Goal: Task Accomplishment & Management: Manage account settings

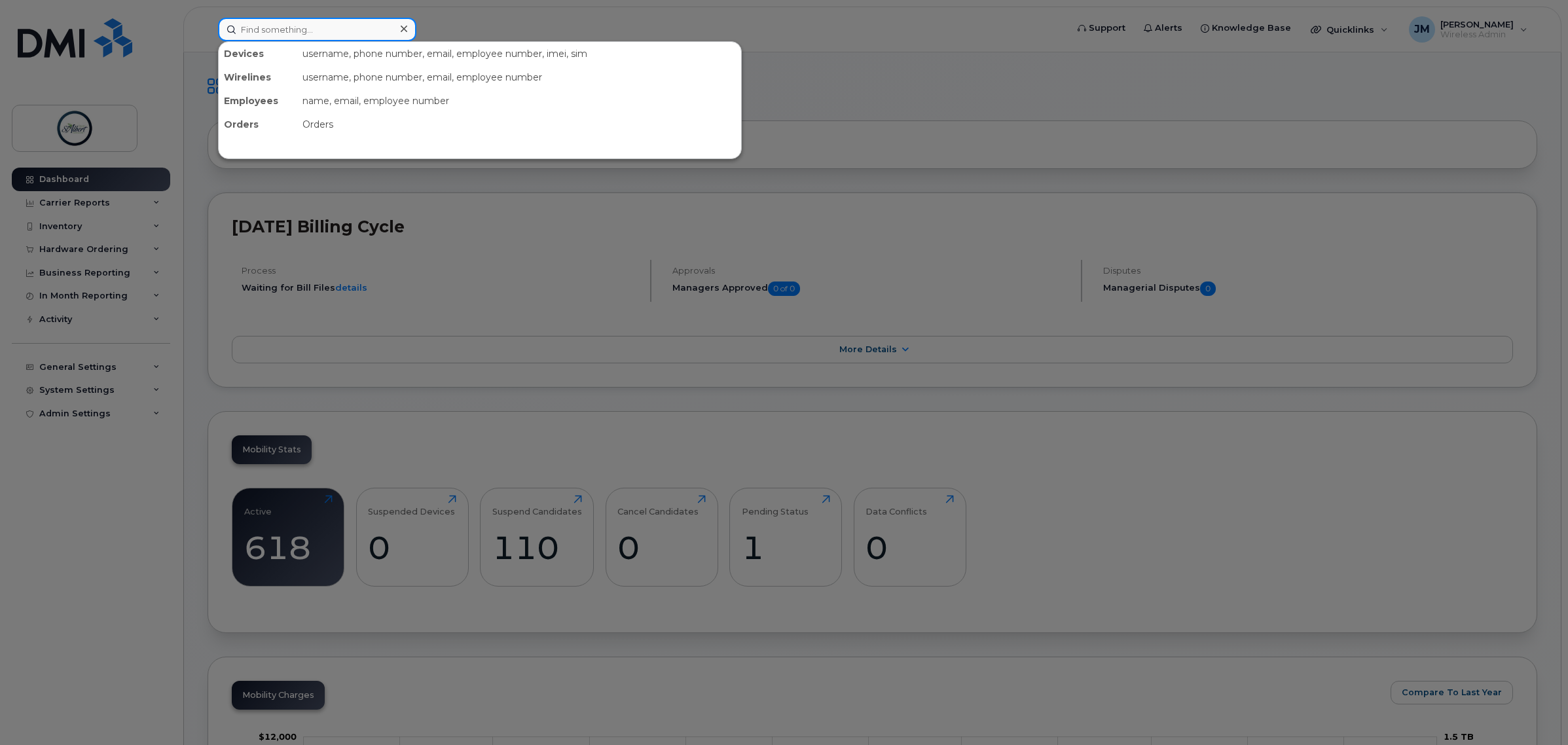
click at [270, 37] on input at bounding box center [317, 29] width 198 height 24
type input "site1"
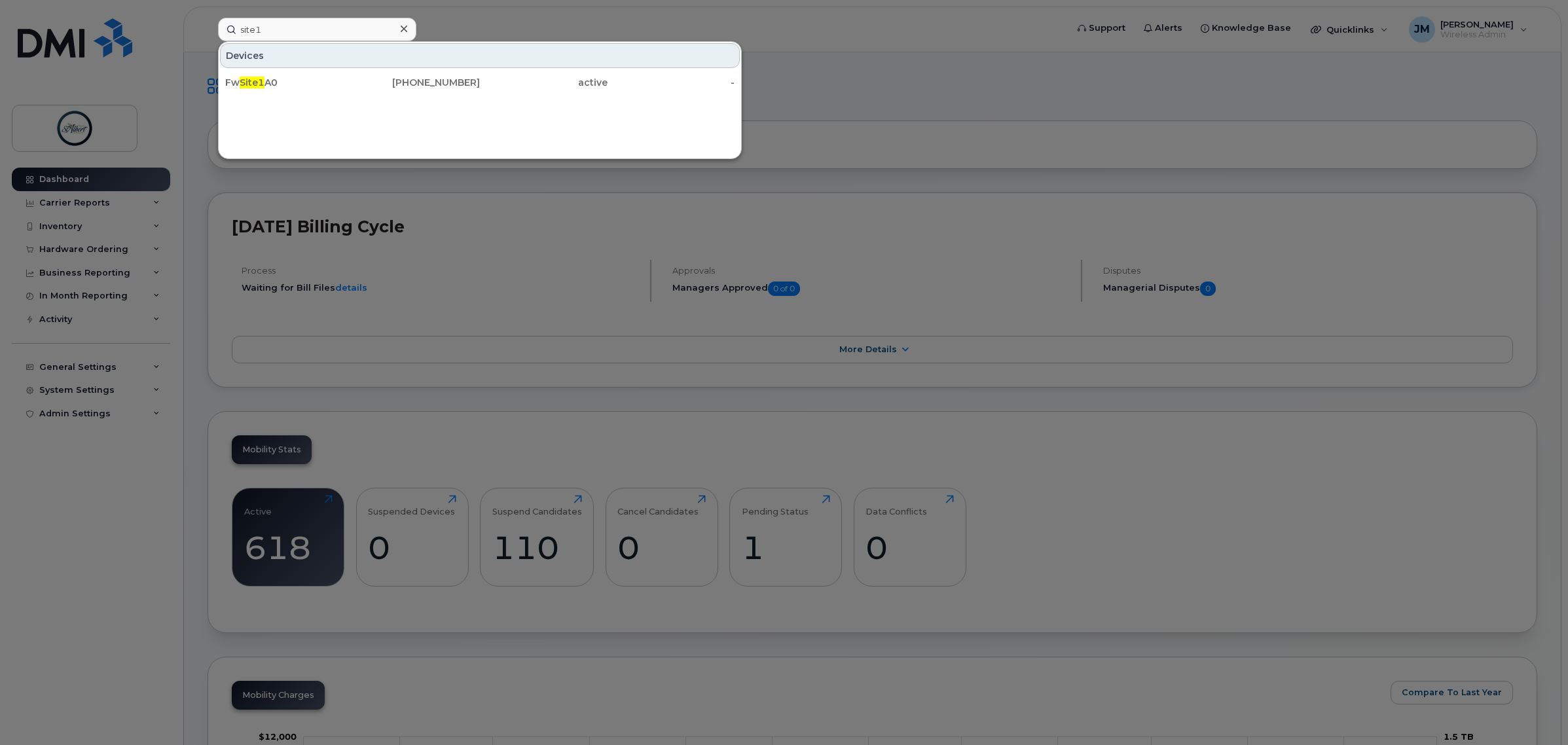
click at [338, 82] on div "Fw Site1 A0" at bounding box center [289, 82] width 127 height 13
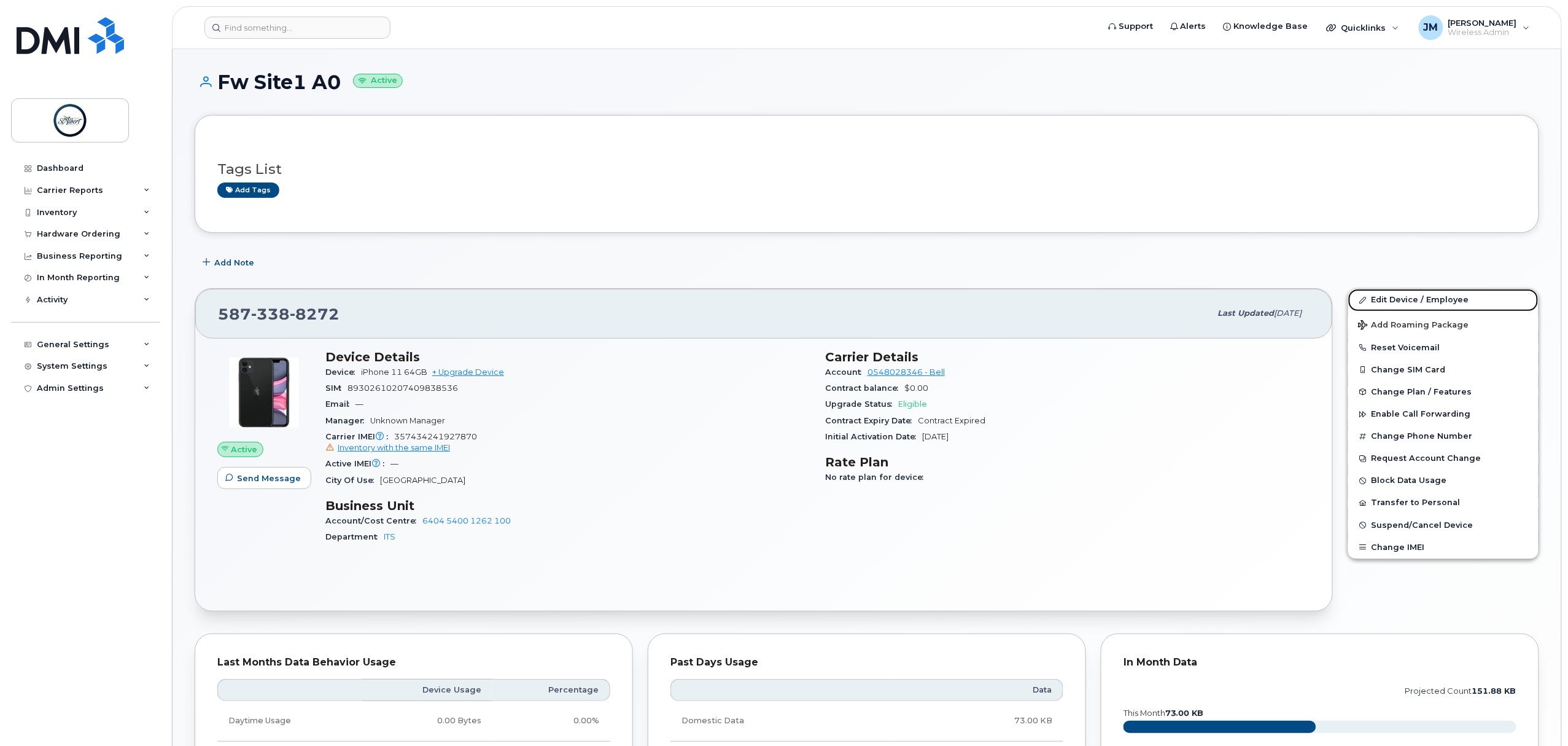
click at [1374, 298] on link "Edit Device / Employee" at bounding box center [1444, 300] width 191 height 22
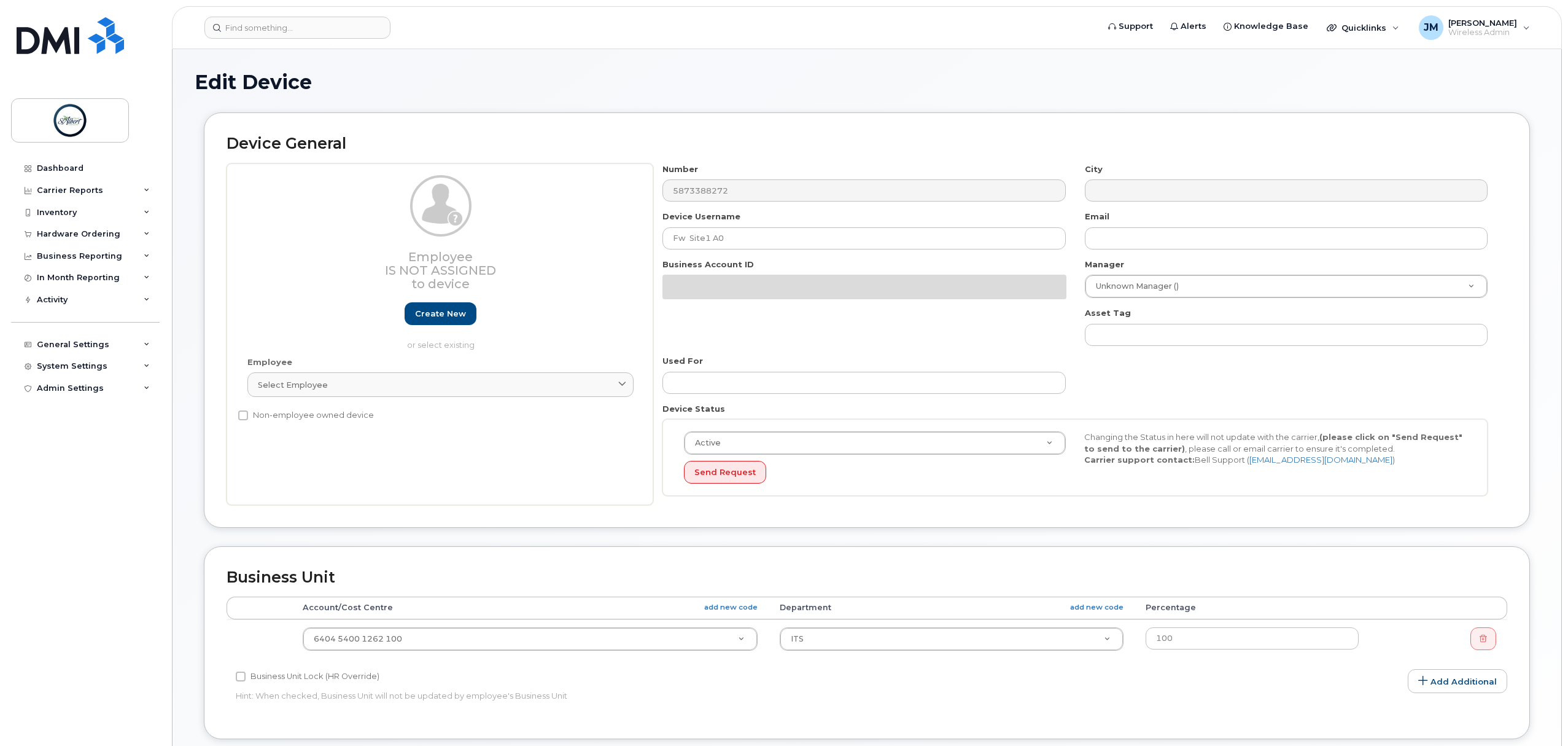
select select "10875415"
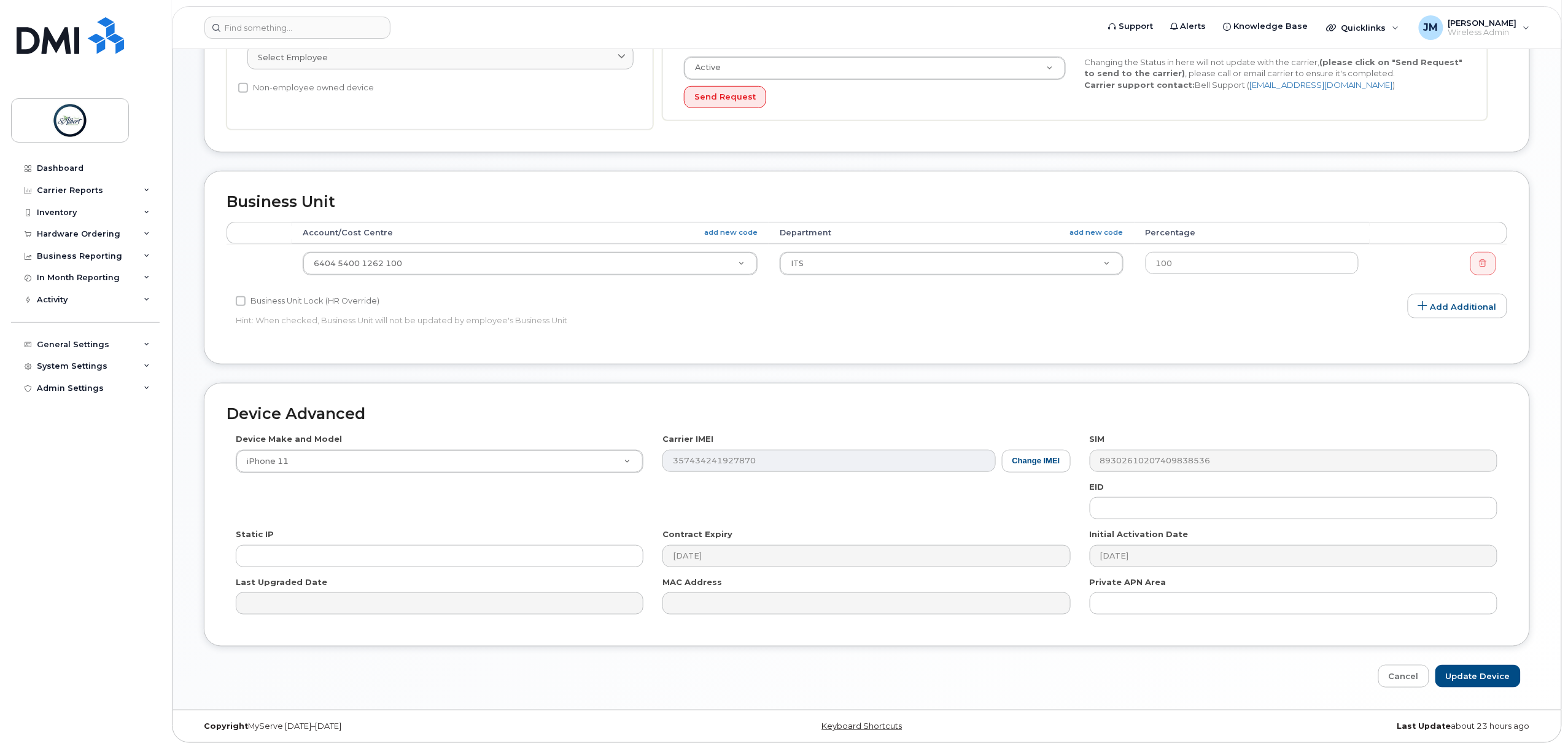
scroll to position [335, 0]
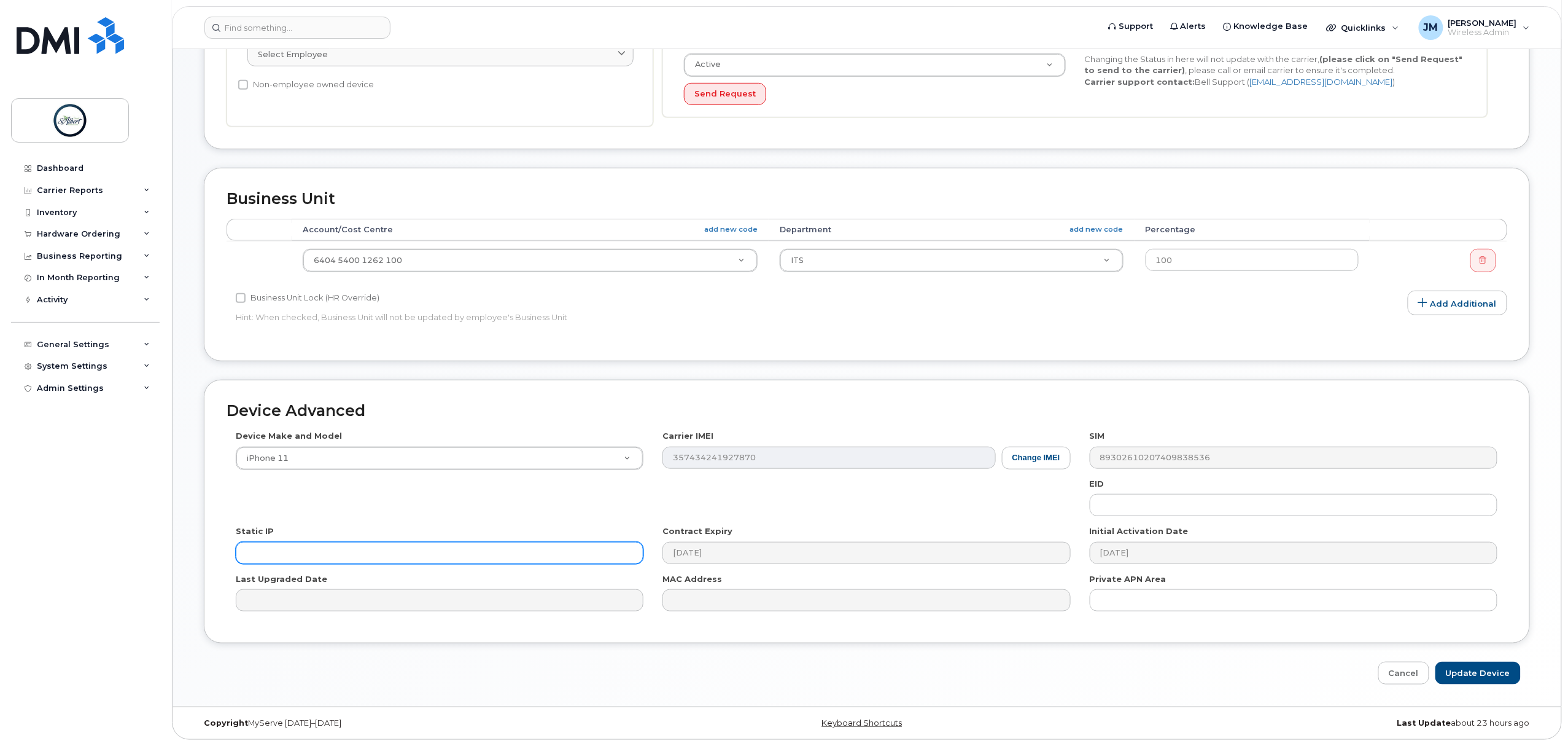
click at [291, 559] on input "text" at bounding box center [439, 553] width 408 height 22
paste input "174.90.250.90"
type input "174.90.250.90"
click at [1489, 674] on input "Update Device" at bounding box center [1478, 673] width 85 height 23
type input "Saving..."
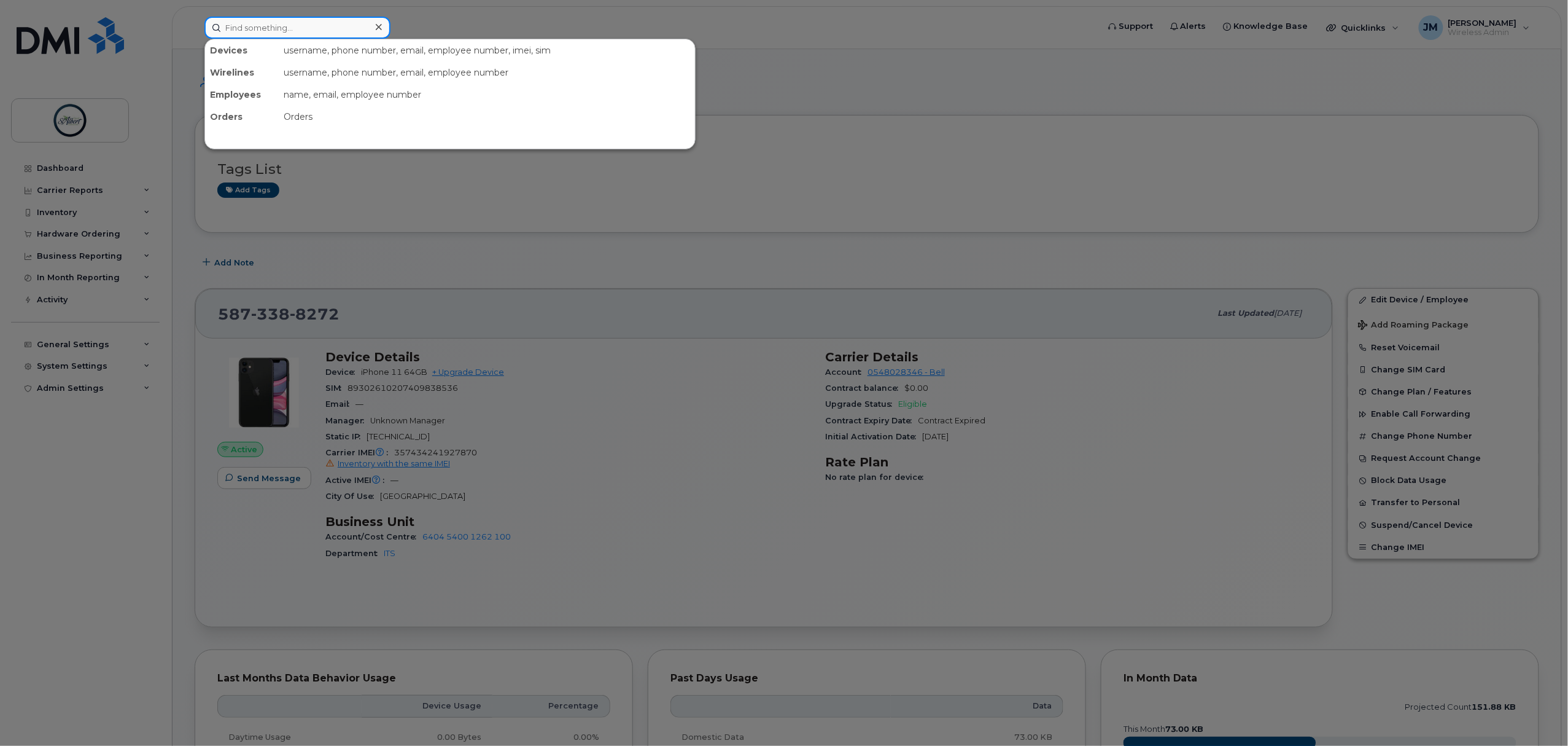
click at [268, 31] on input at bounding box center [297, 27] width 186 height 22
type input "site2"
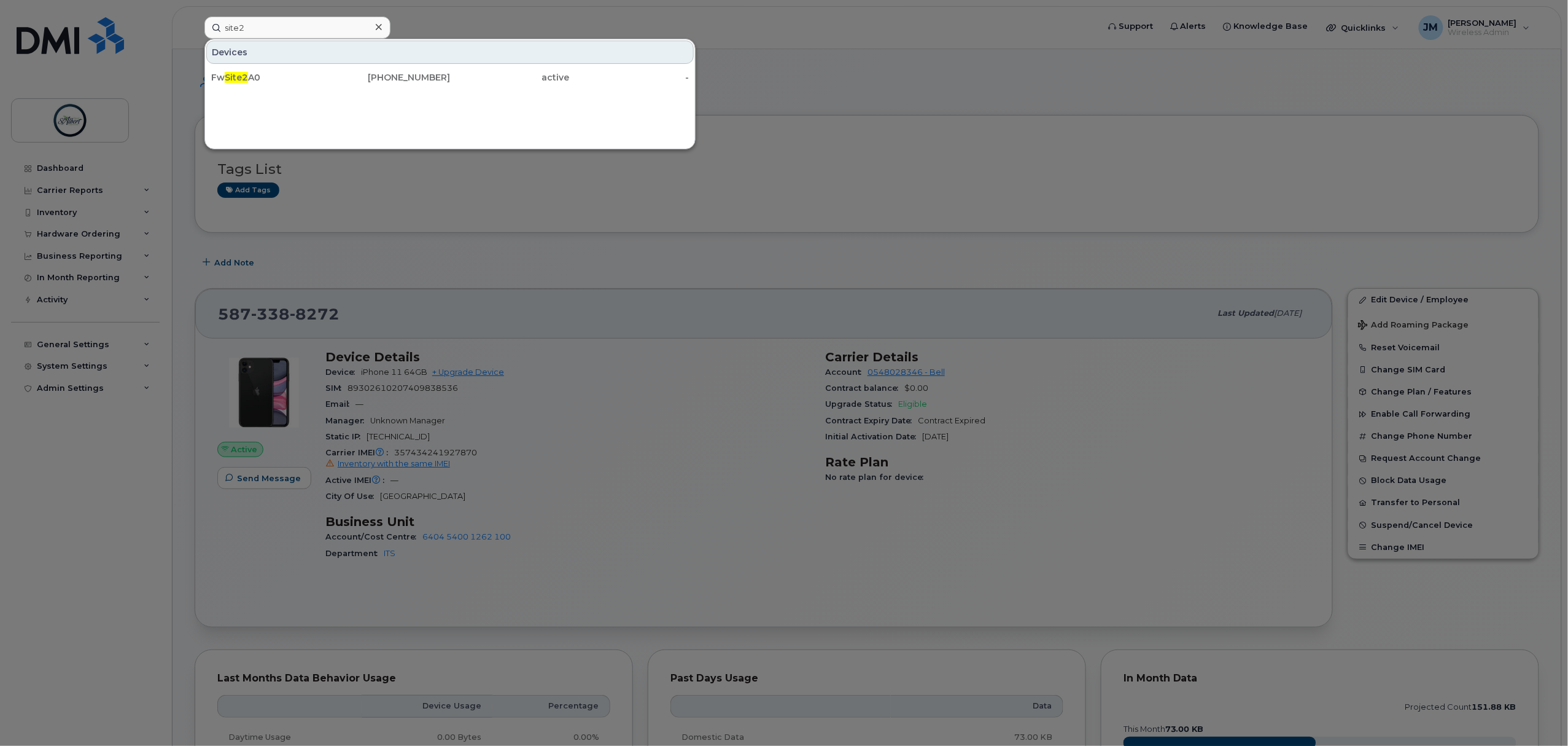
click at [289, 79] on div "Fw Site2 A0" at bounding box center [271, 77] width 119 height 12
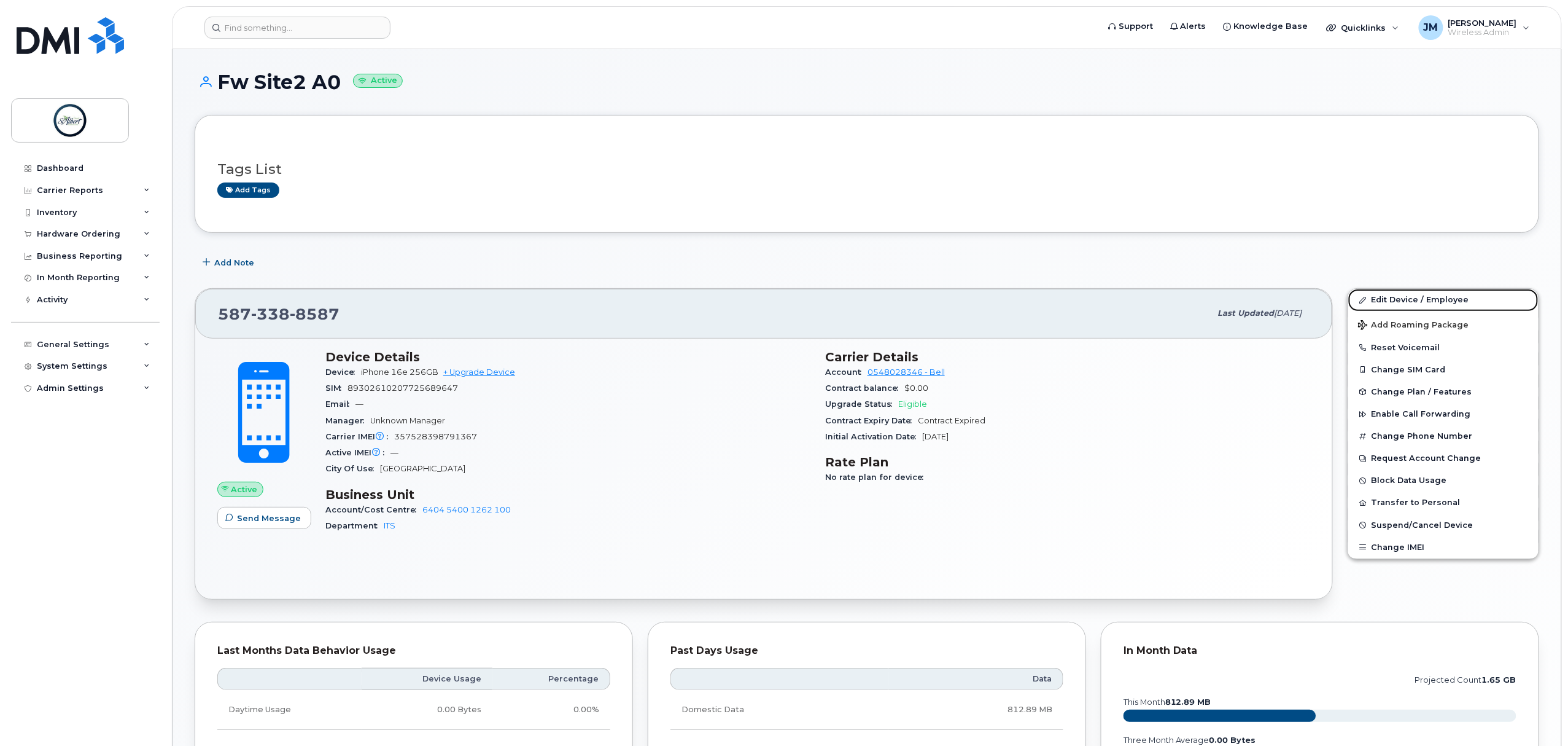
click at [1418, 293] on link "Edit Device / Employee" at bounding box center [1444, 300] width 191 height 22
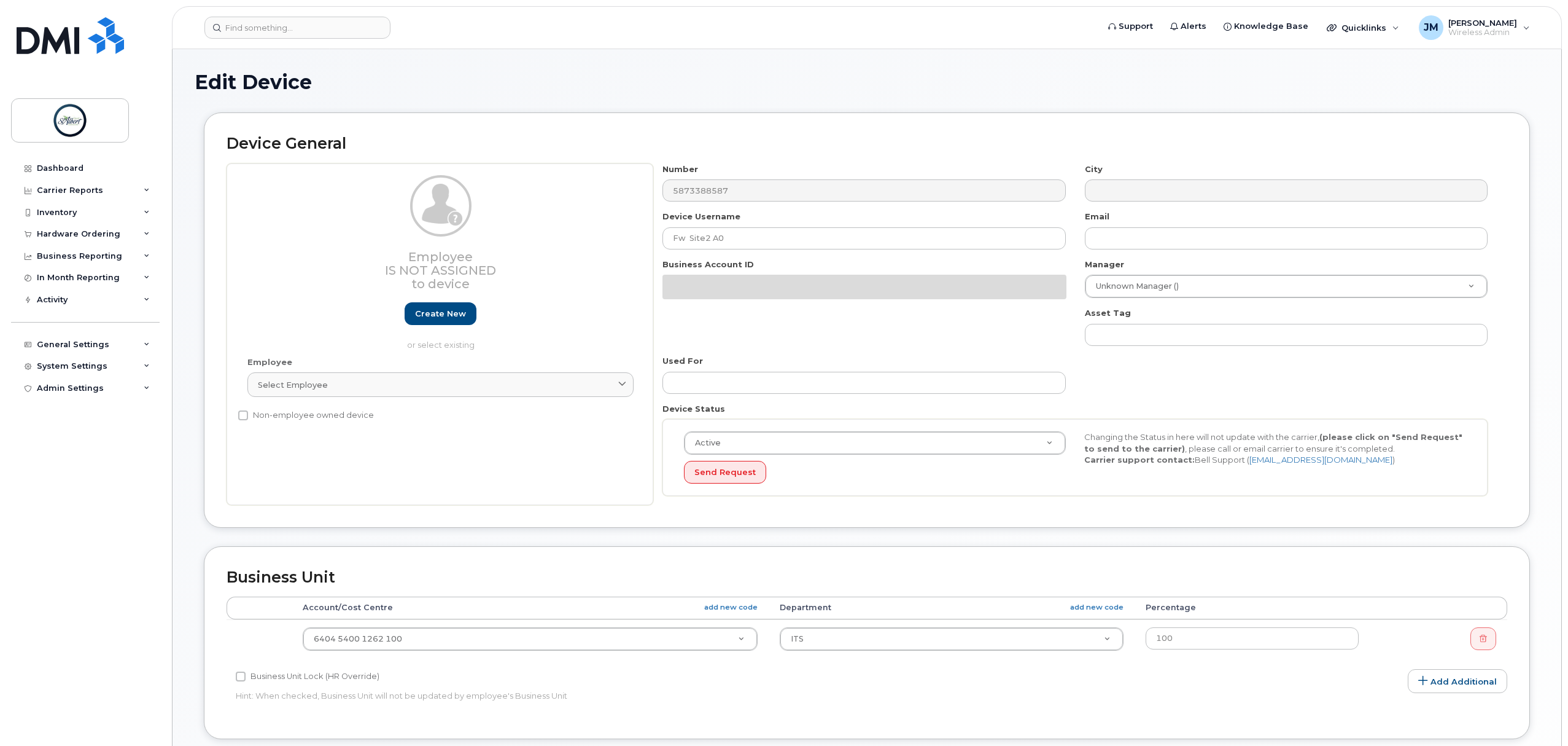
select select "10875415"
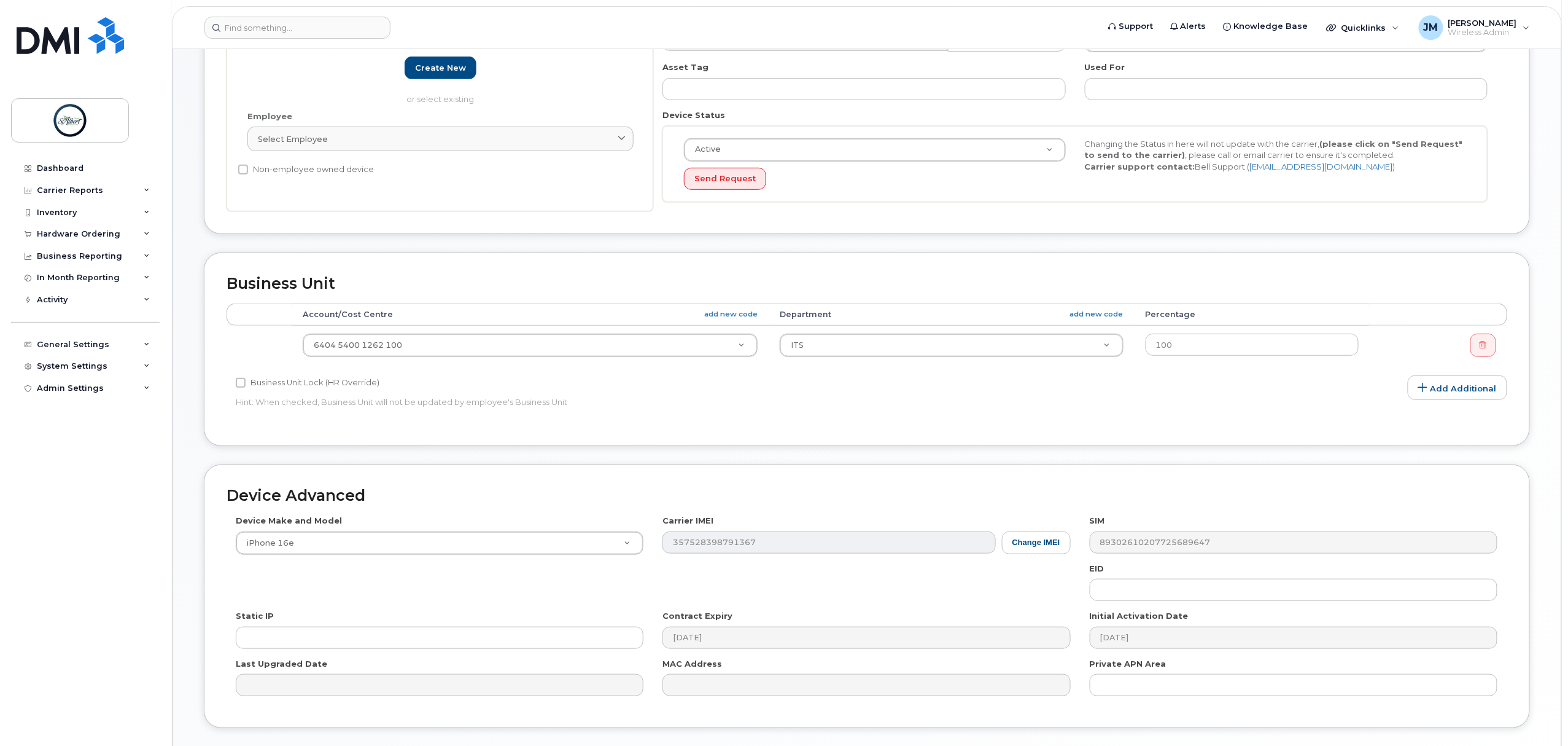
scroll to position [335, 0]
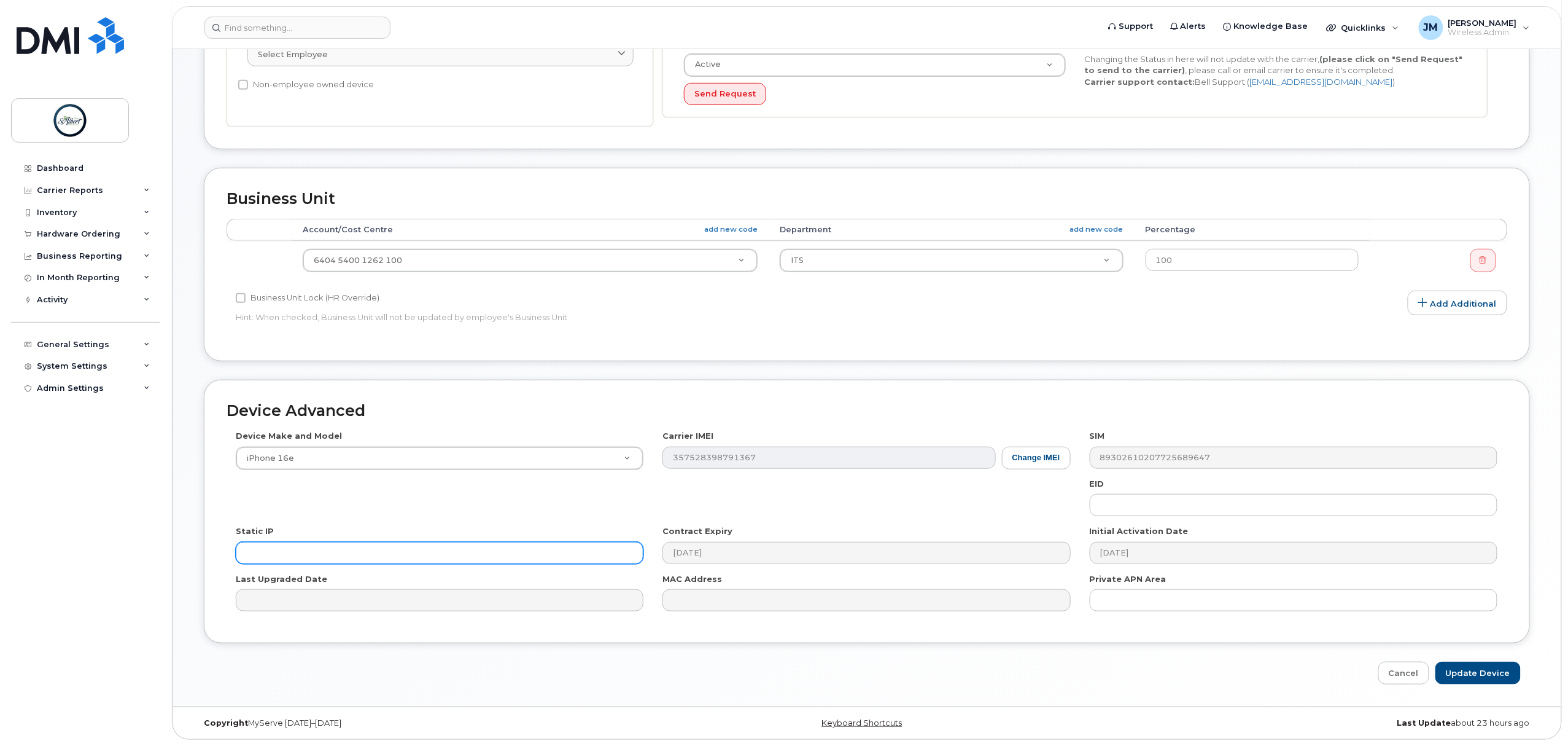
click at [313, 548] on input "text" at bounding box center [439, 553] width 408 height 22
paste input "[TECHNICAL_ID]"
type input "174.90.248.149"
click at [1494, 669] on input "Update Device" at bounding box center [1478, 673] width 85 height 23
type input "Saving..."
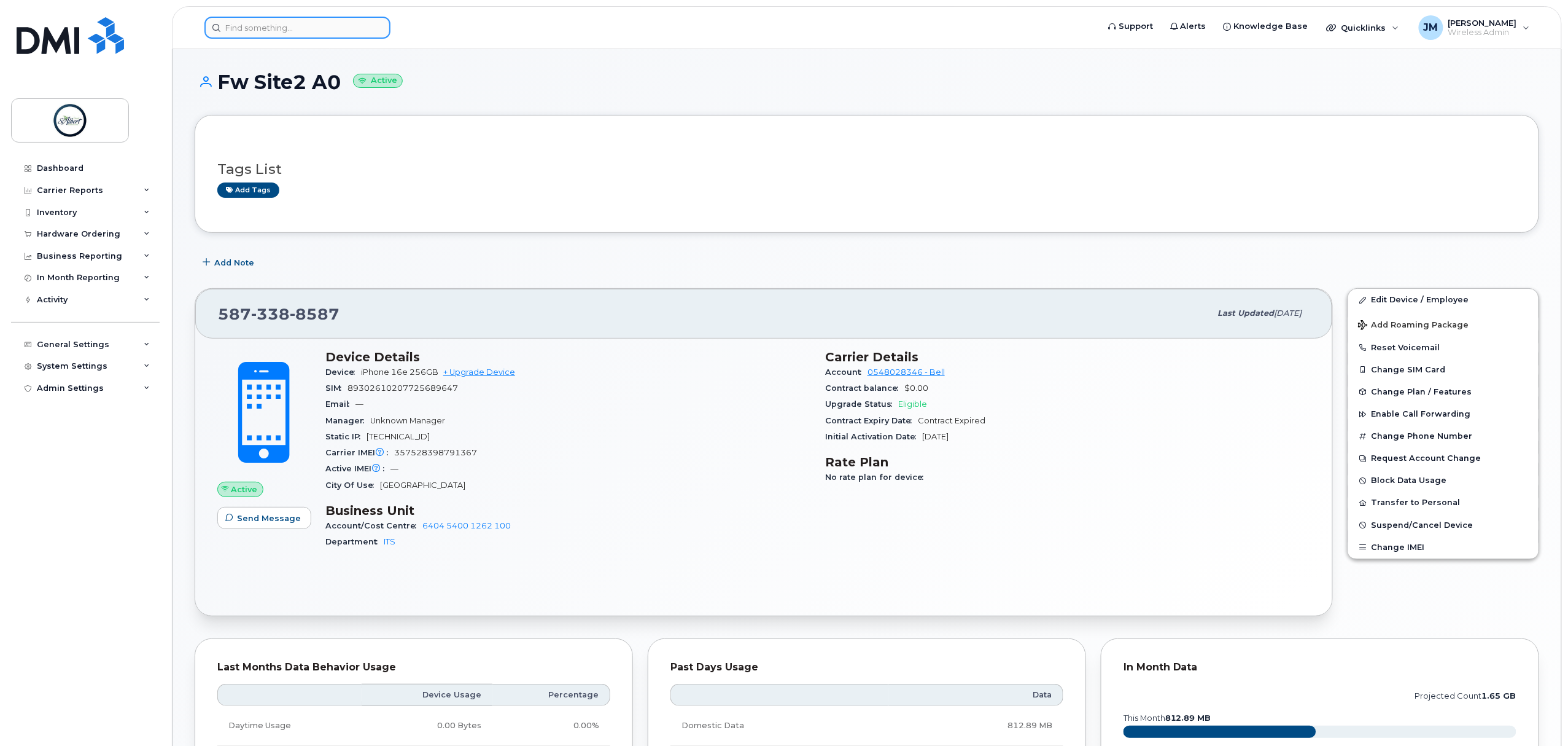
click at [290, 23] on input at bounding box center [297, 27] width 186 height 22
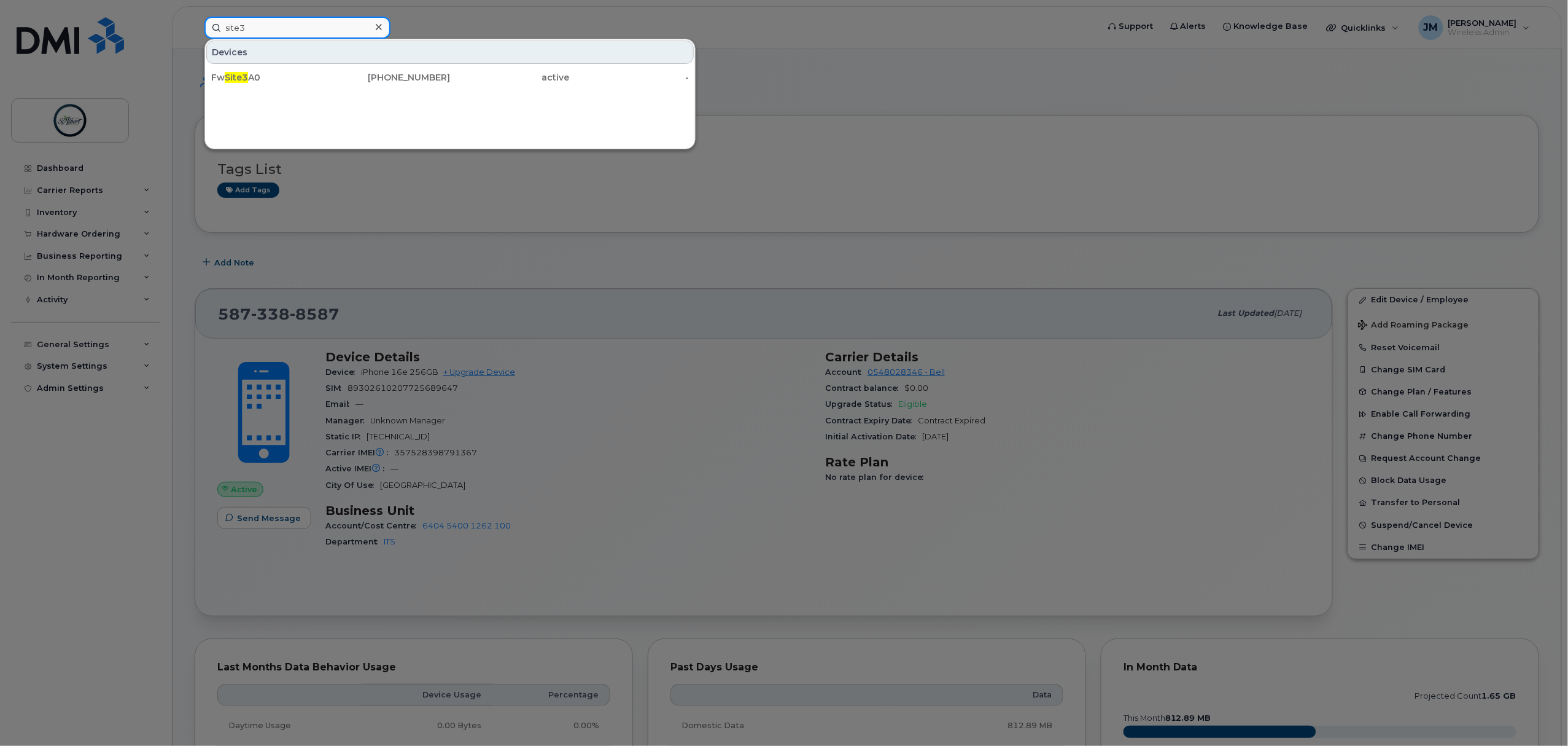
type input "site3"
click at [295, 82] on div "Fw Site3 A0" at bounding box center [271, 77] width 119 height 12
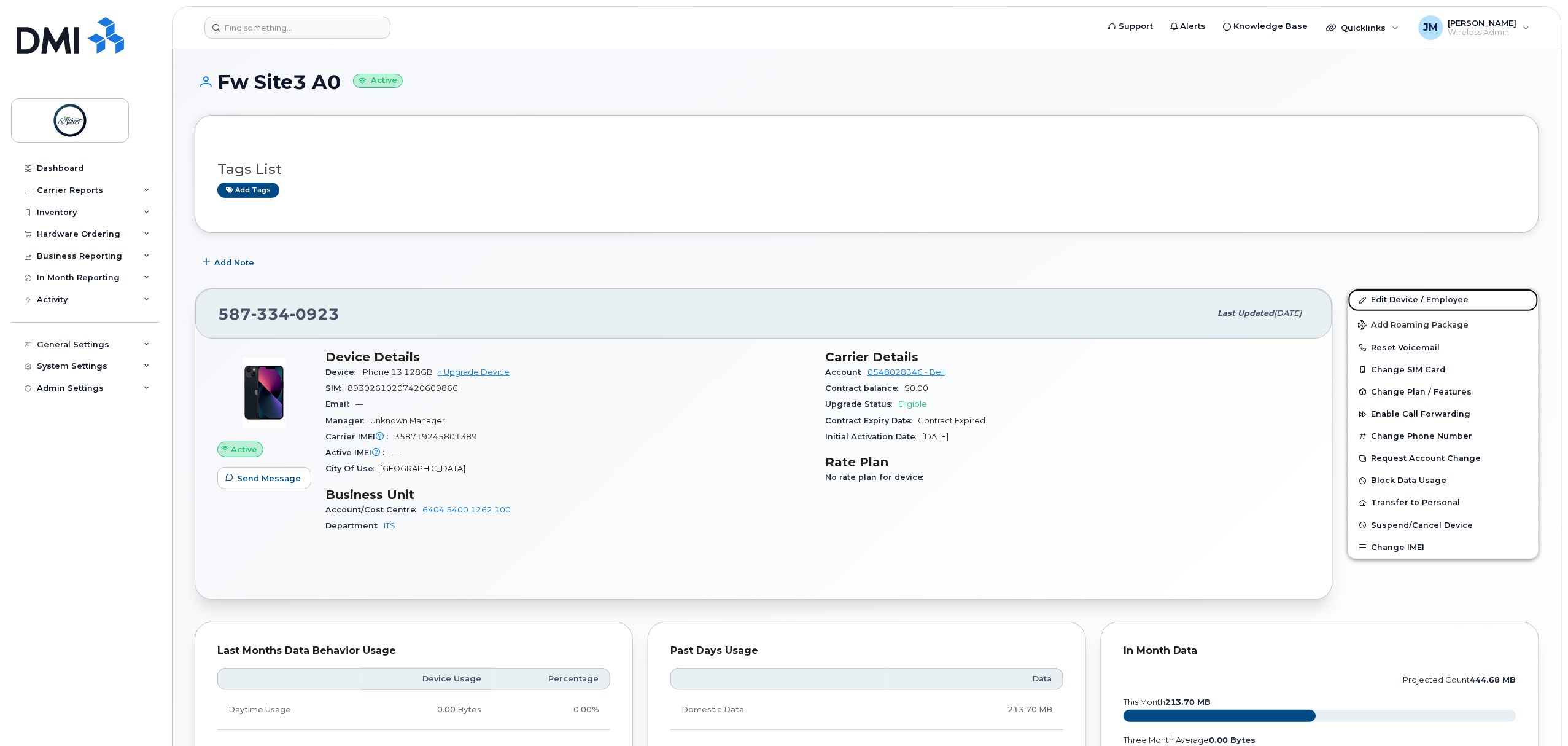
click at [1428, 302] on link "Edit Device / Employee" at bounding box center [1444, 300] width 191 height 22
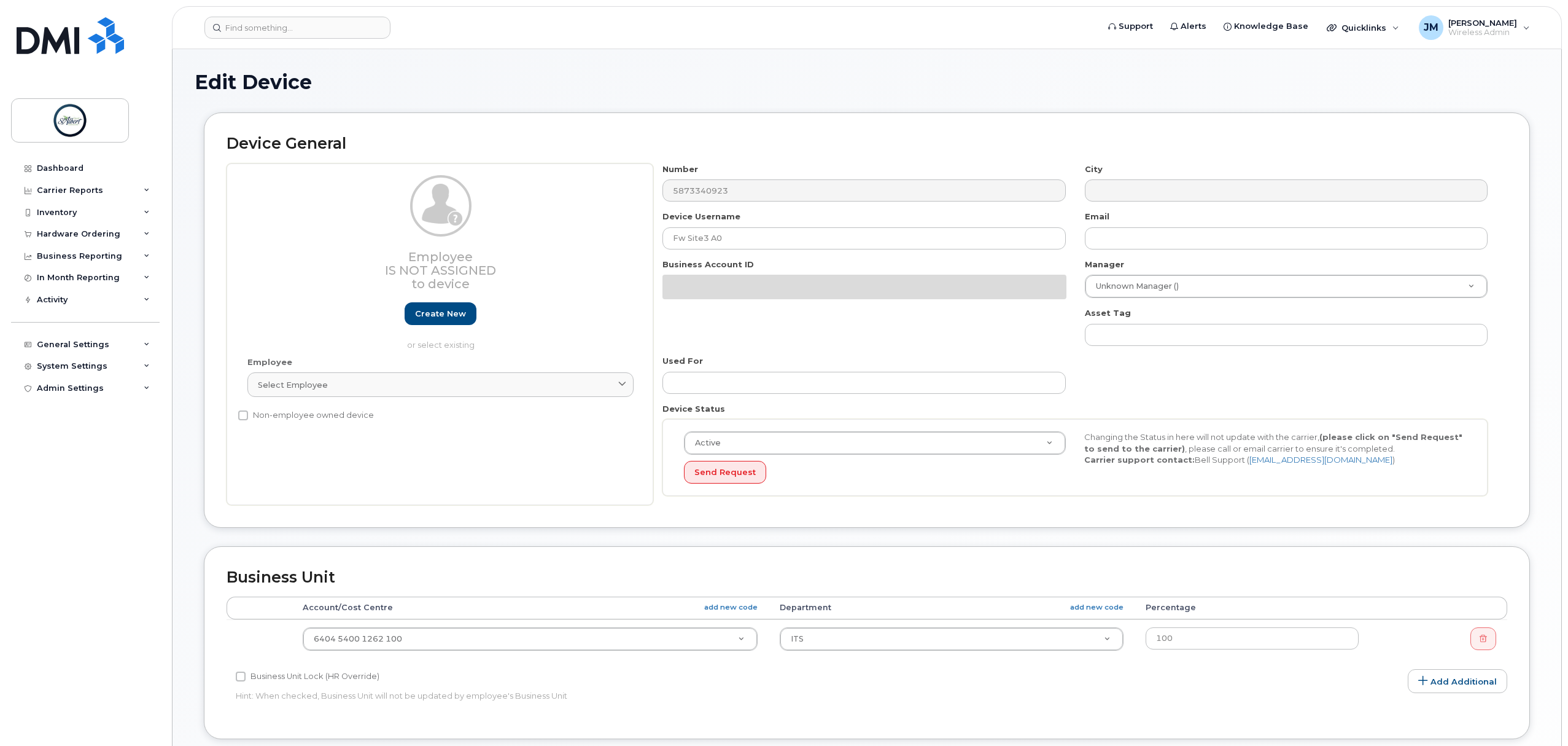
select select "10875415"
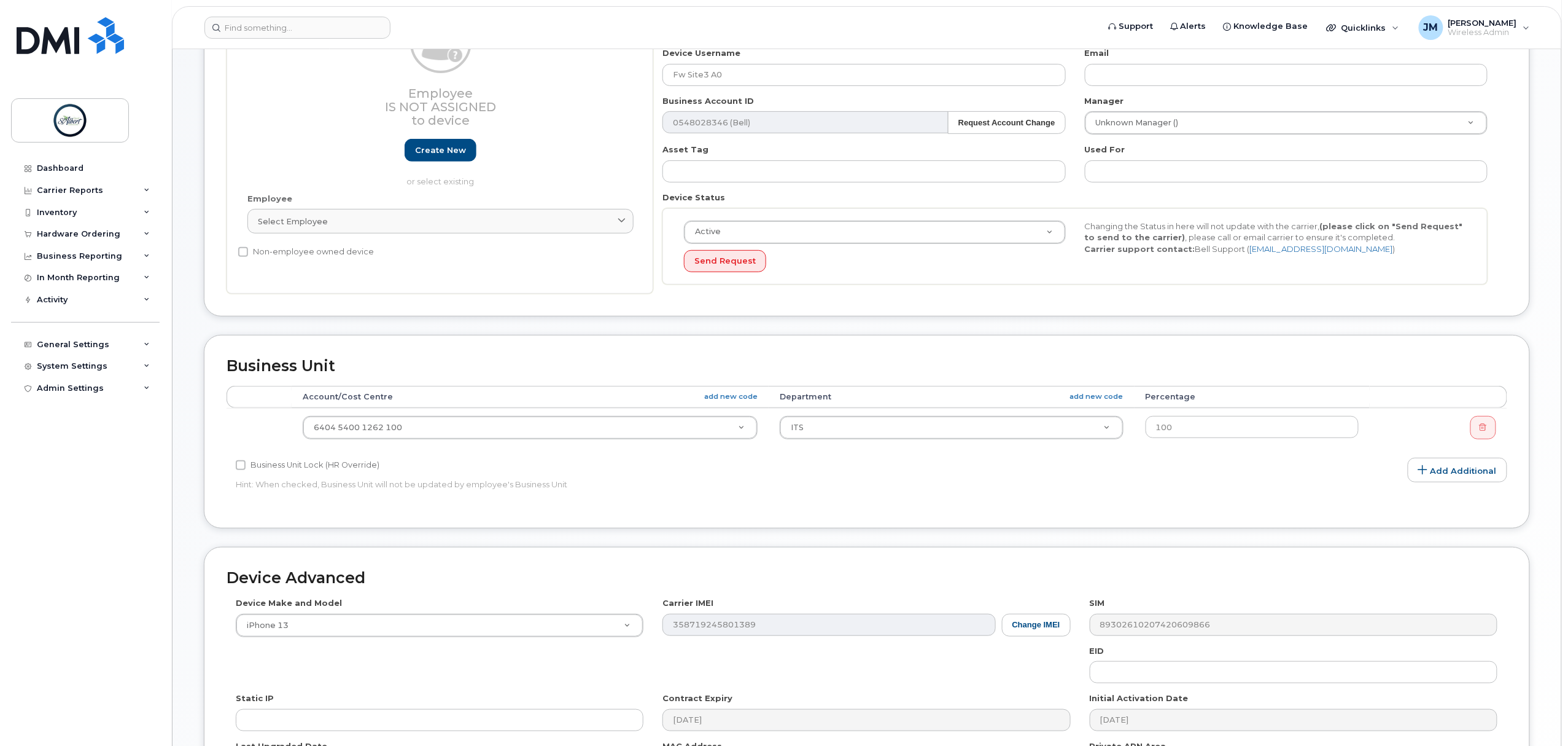
scroll to position [246, 0]
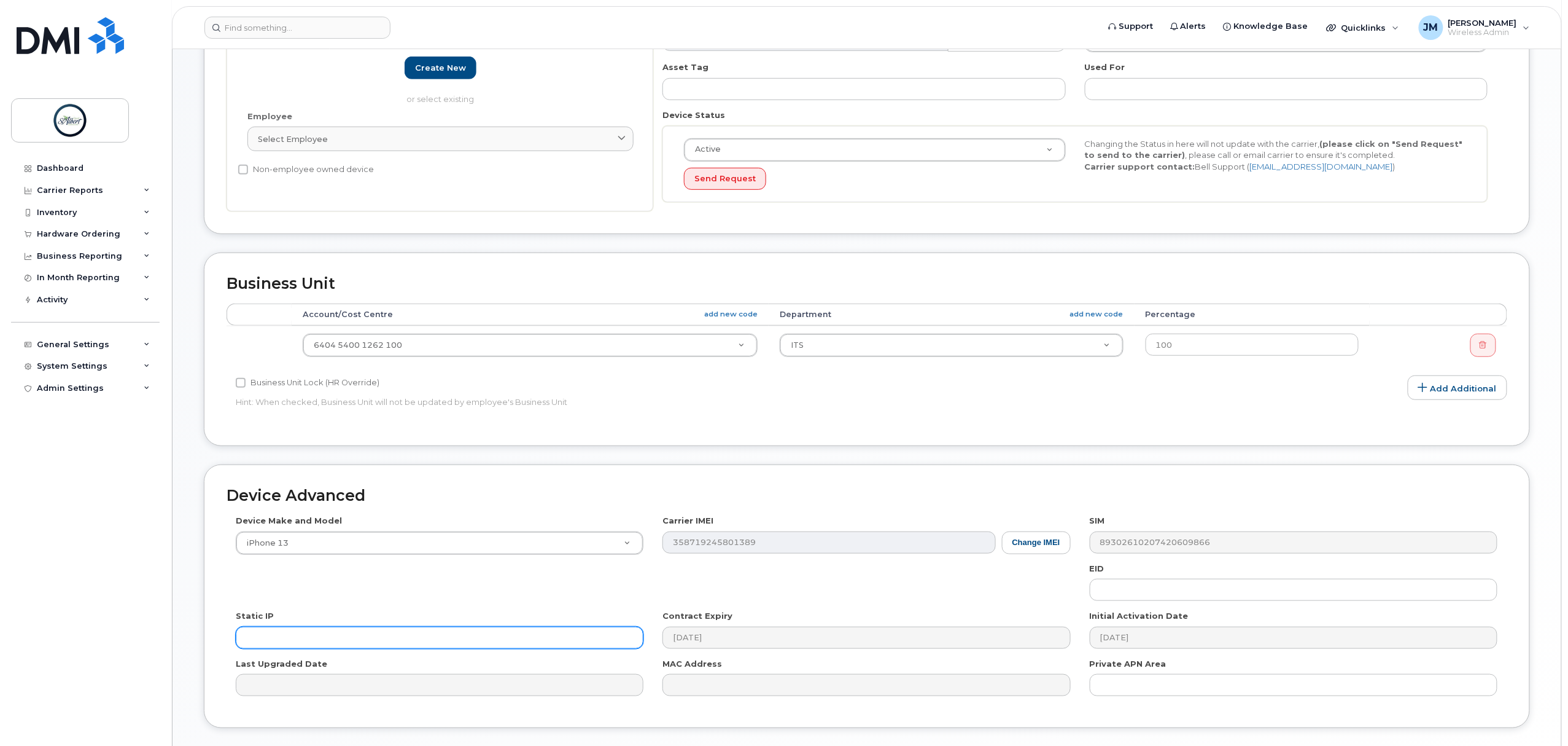
click at [255, 644] on input "text" at bounding box center [439, 637] width 408 height 22
paste input "174.90.248.89"
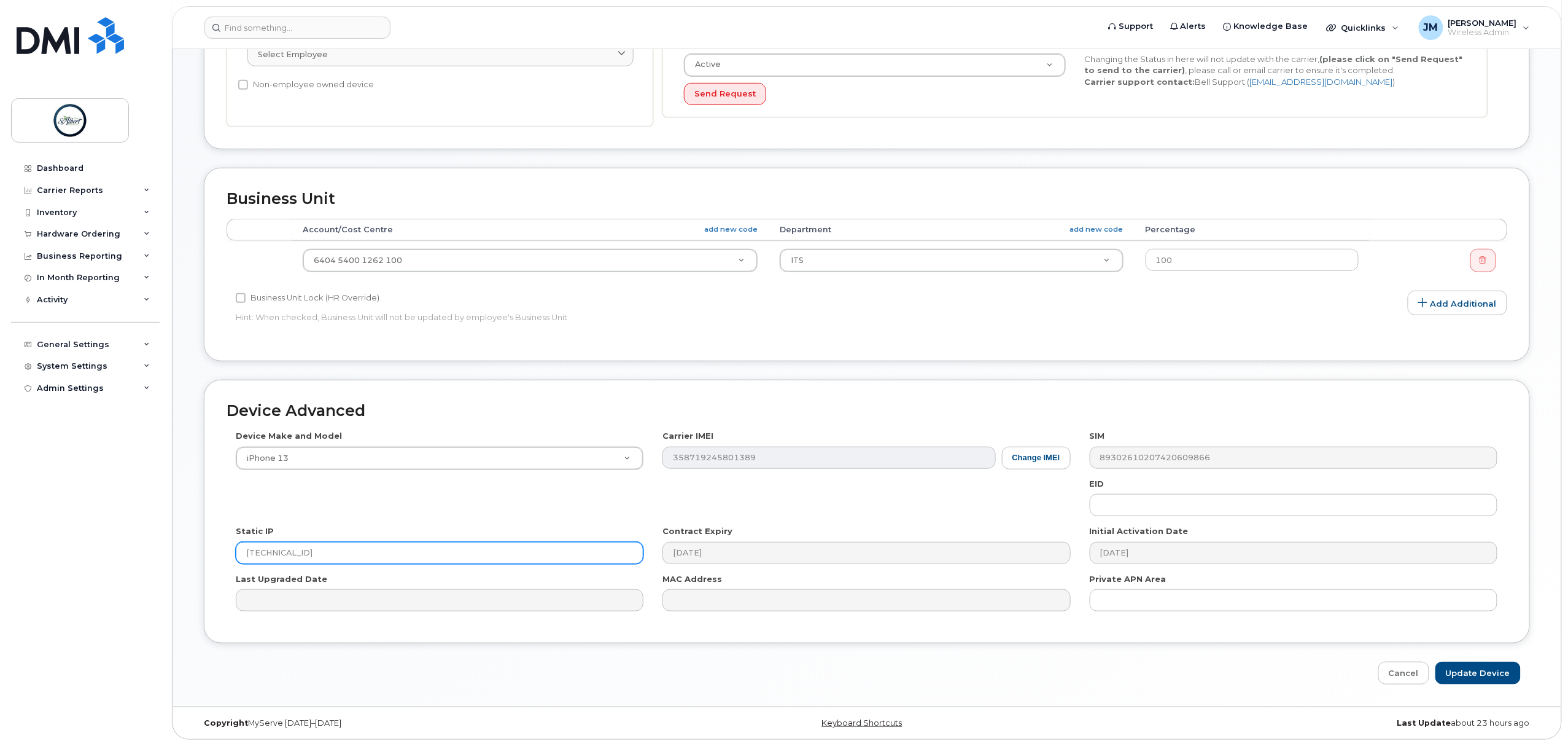
type input "174.90.248.89"
click at [1489, 673] on input "Update Device" at bounding box center [1478, 673] width 85 height 23
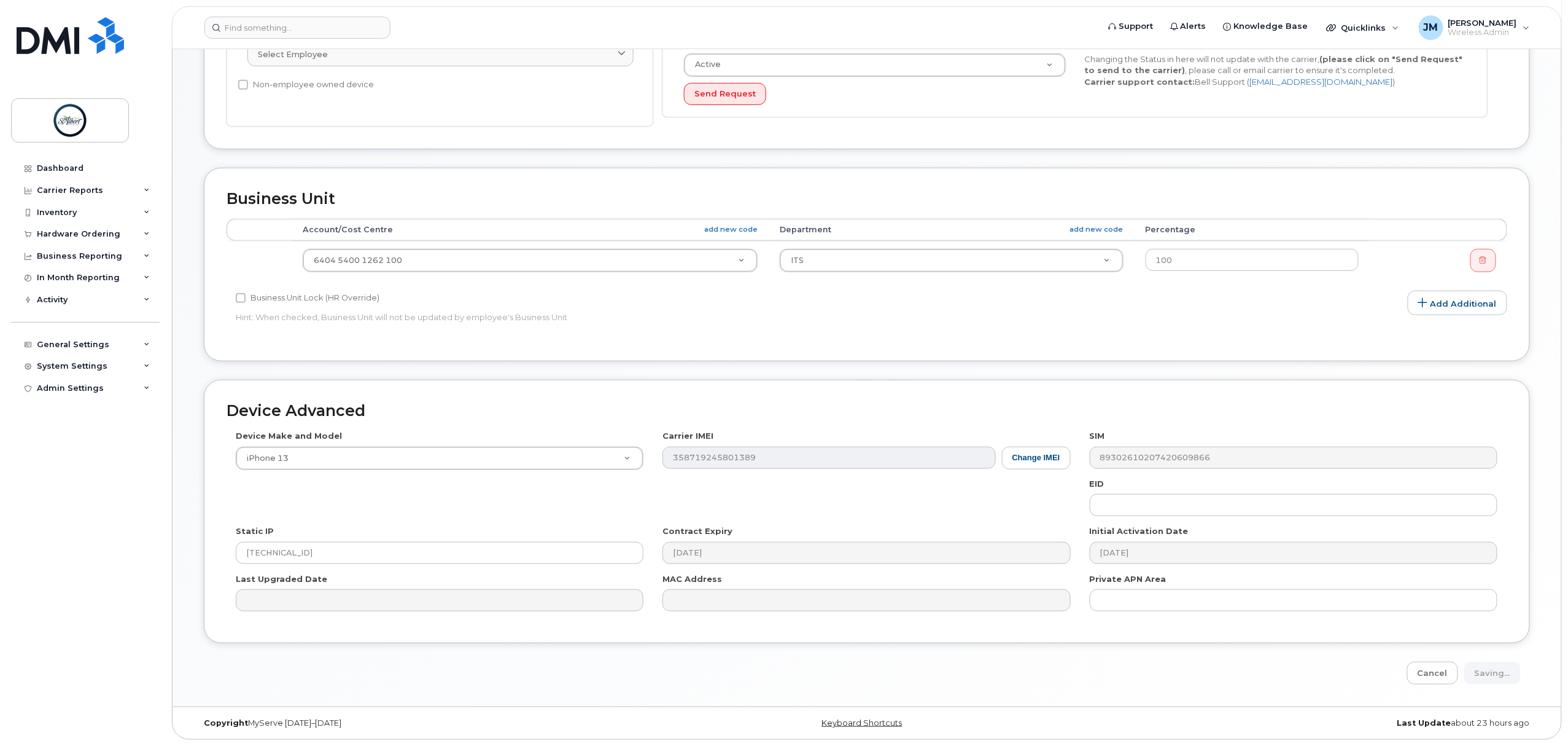
type input "Saving..."
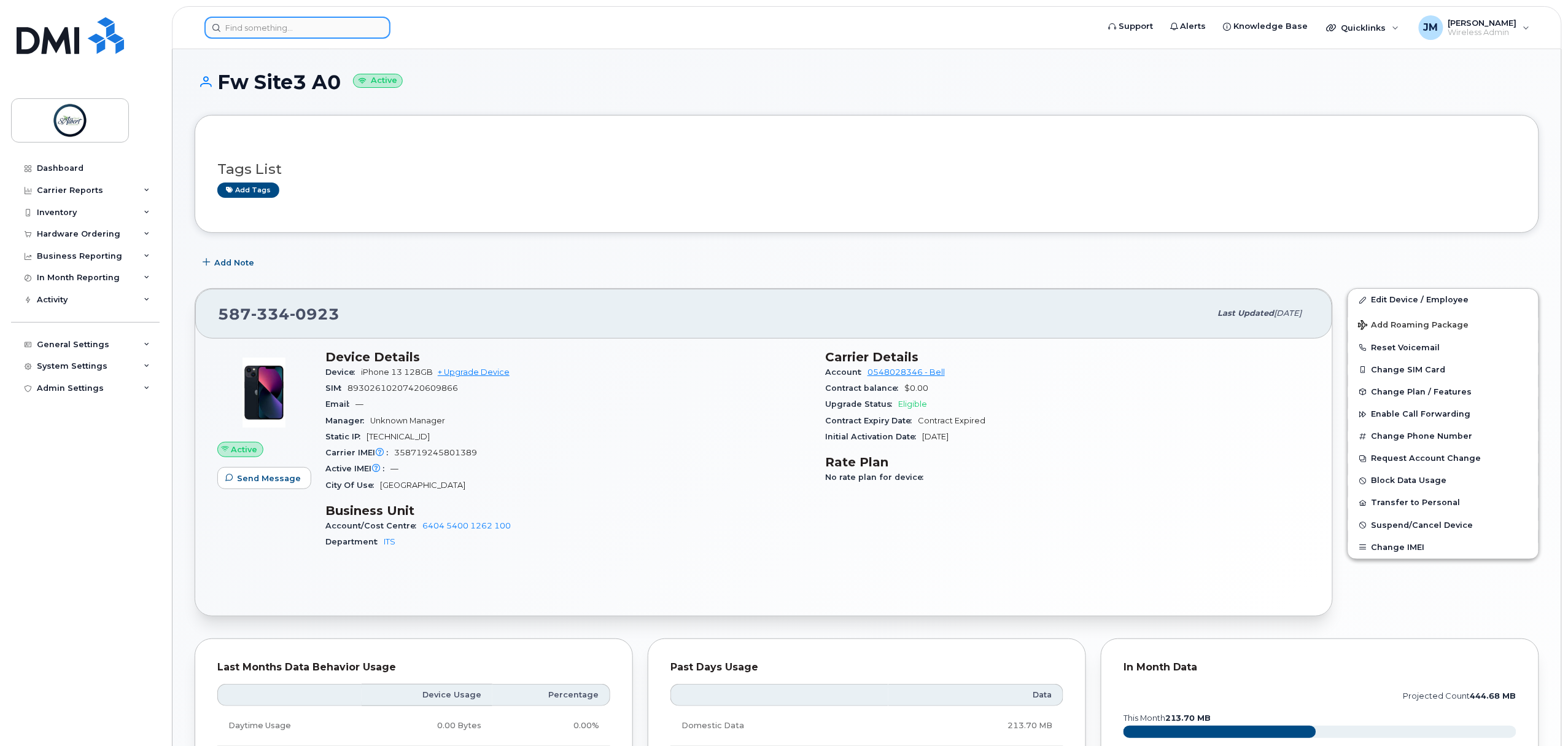
click at [310, 33] on input at bounding box center [297, 27] width 186 height 22
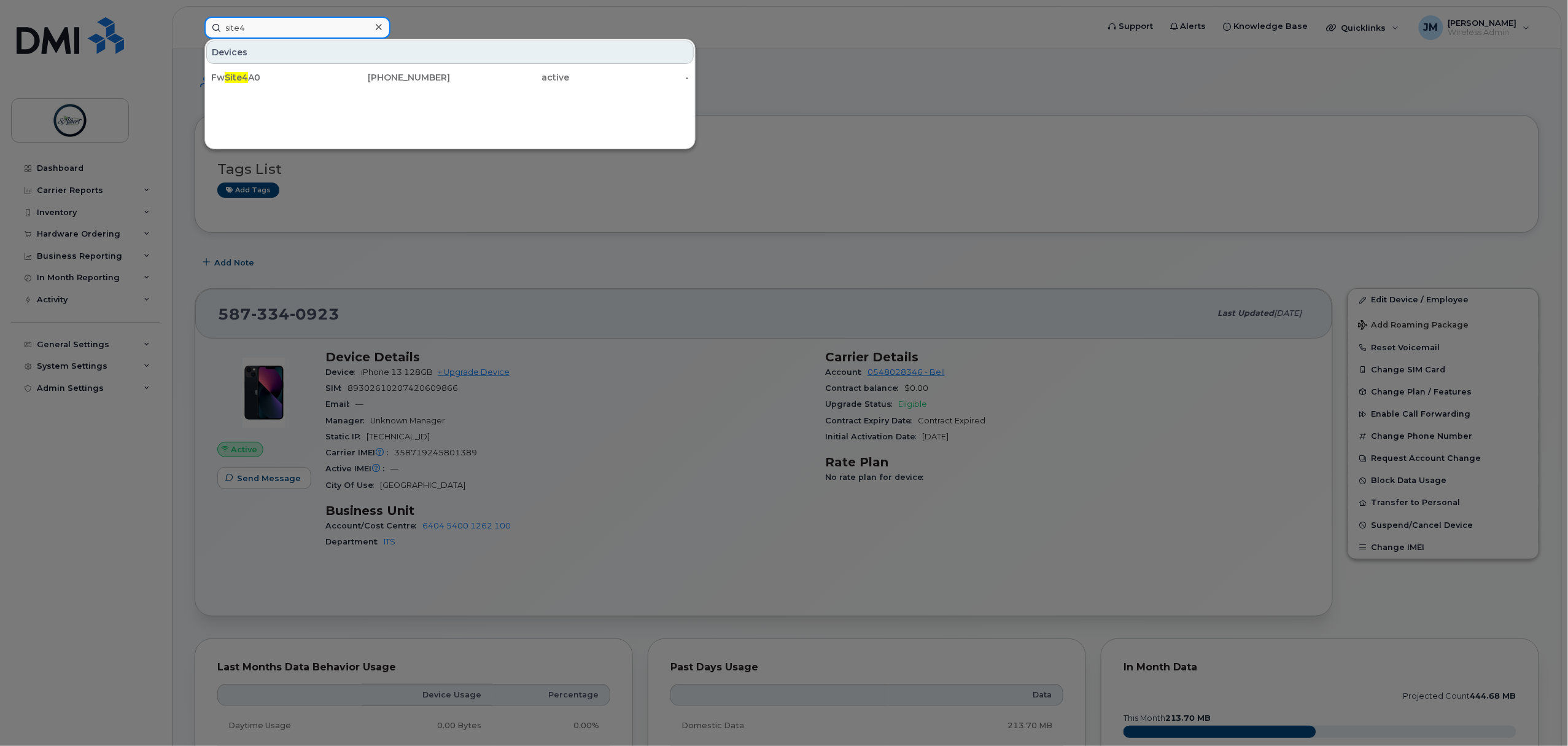
type input "site4"
click at [279, 79] on div "Fw Site4 A0" at bounding box center [271, 77] width 119 height 12
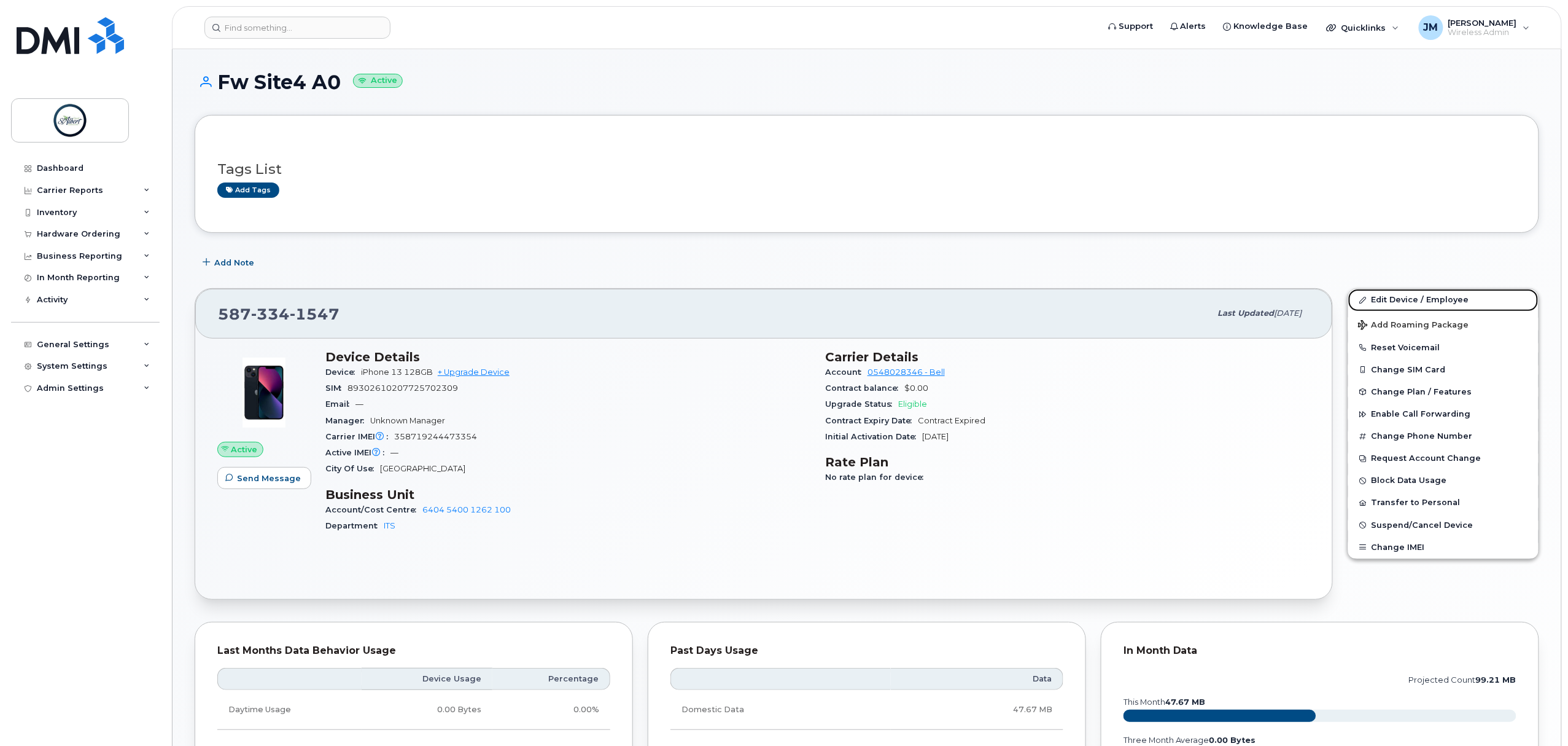
click at [1415, 302] on link "Edit Device / Employee" at bounding box center [1444, 300] width 191 height 22
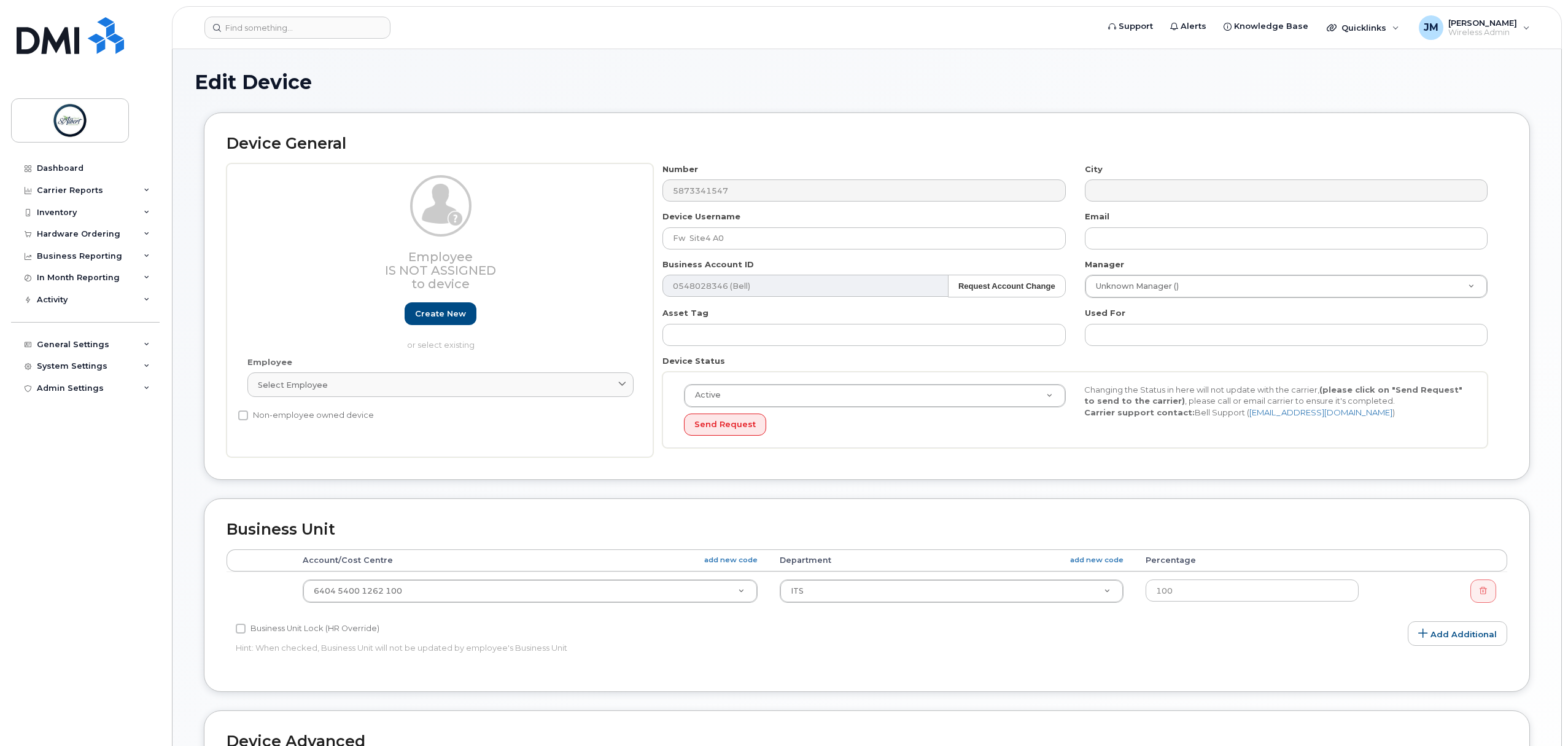
select select "10875415"
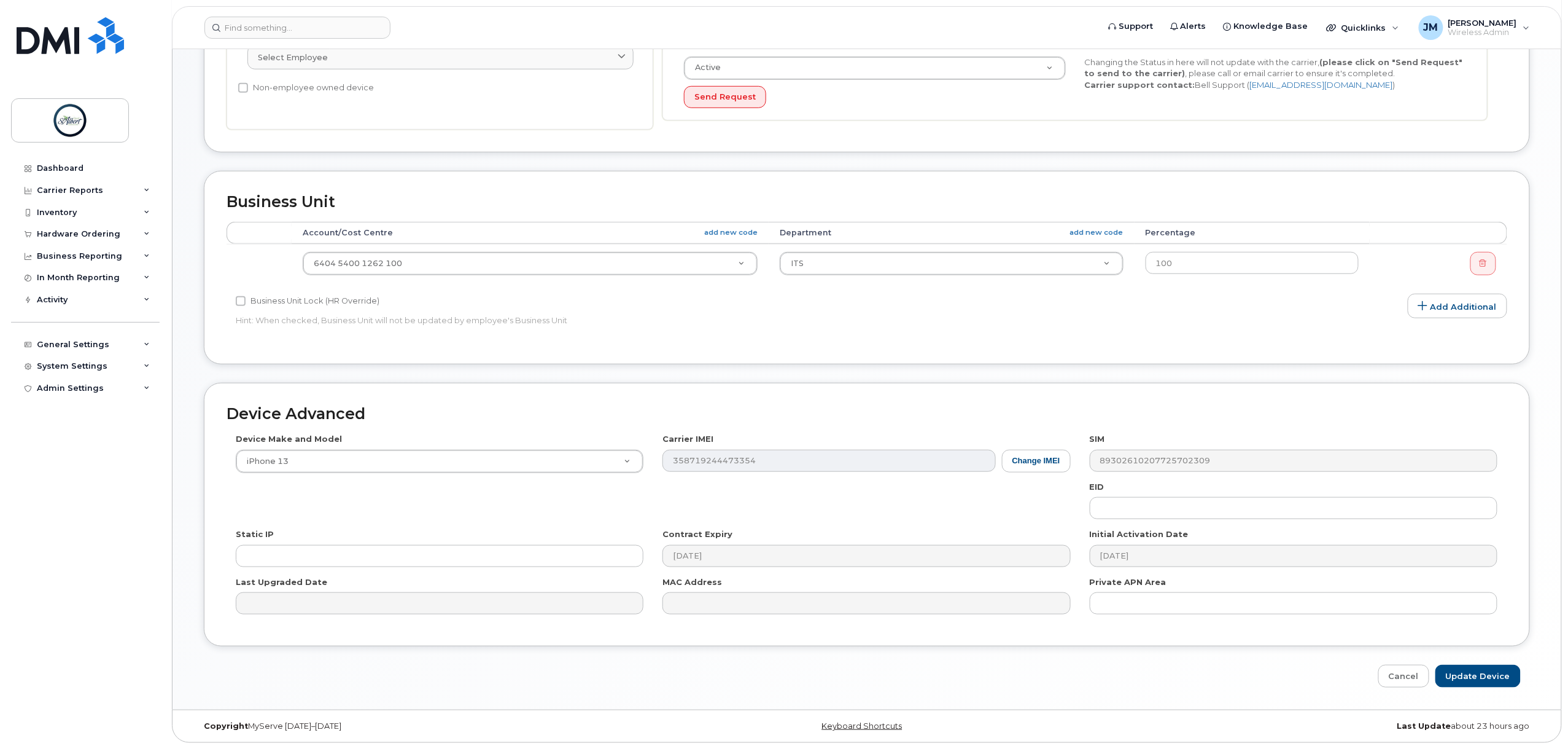
scroll to position [335, 0]
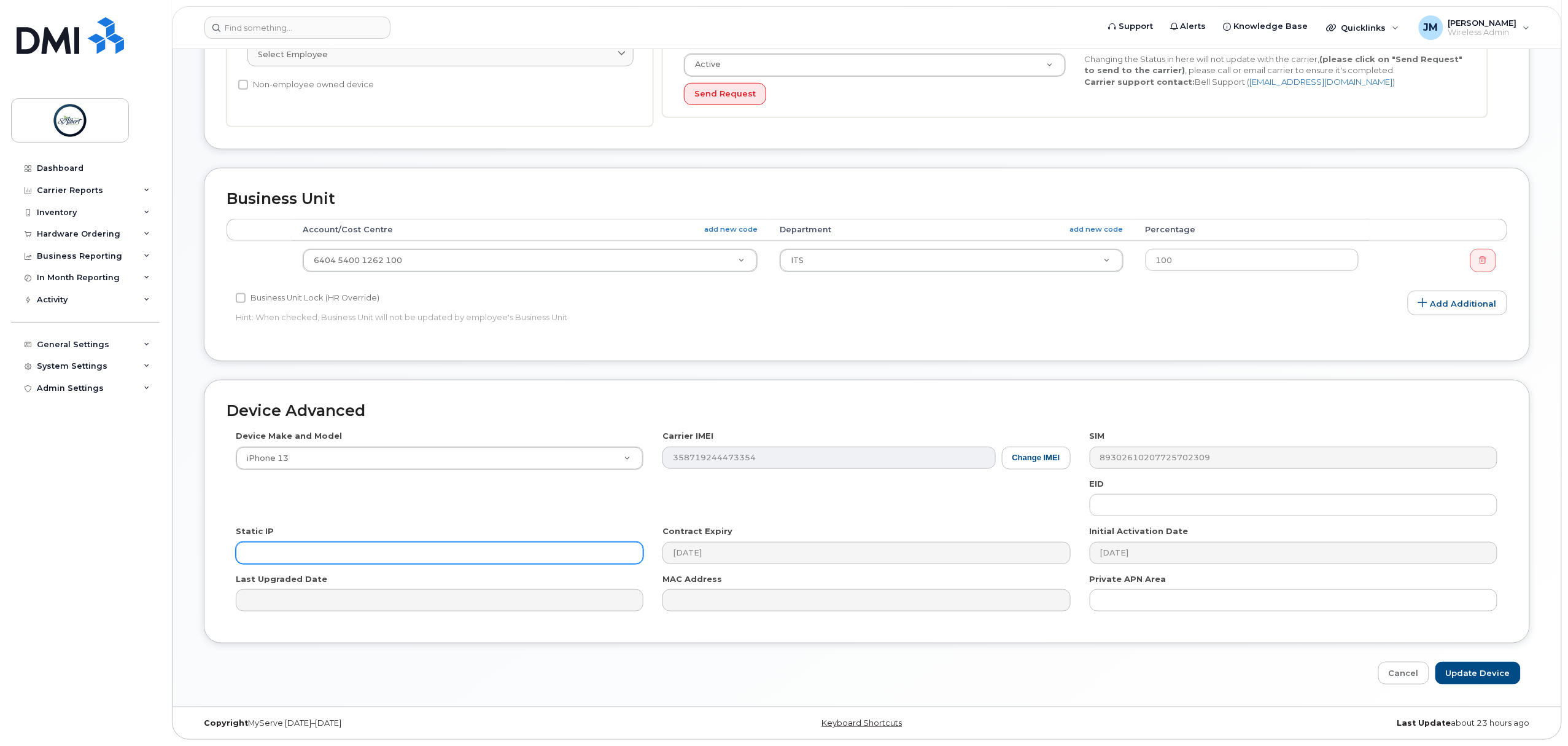
click at [331, 548] on input "text" at bounding box center [439, 553] width 408 height 22
paste input "[TECHNICAL_ID]"
type input "[TECHNICAL_ID]"
click at [1486, 671] on input "Update Device" at bounding box center [1478, 673] width 85 height 23
type input "Saving..."
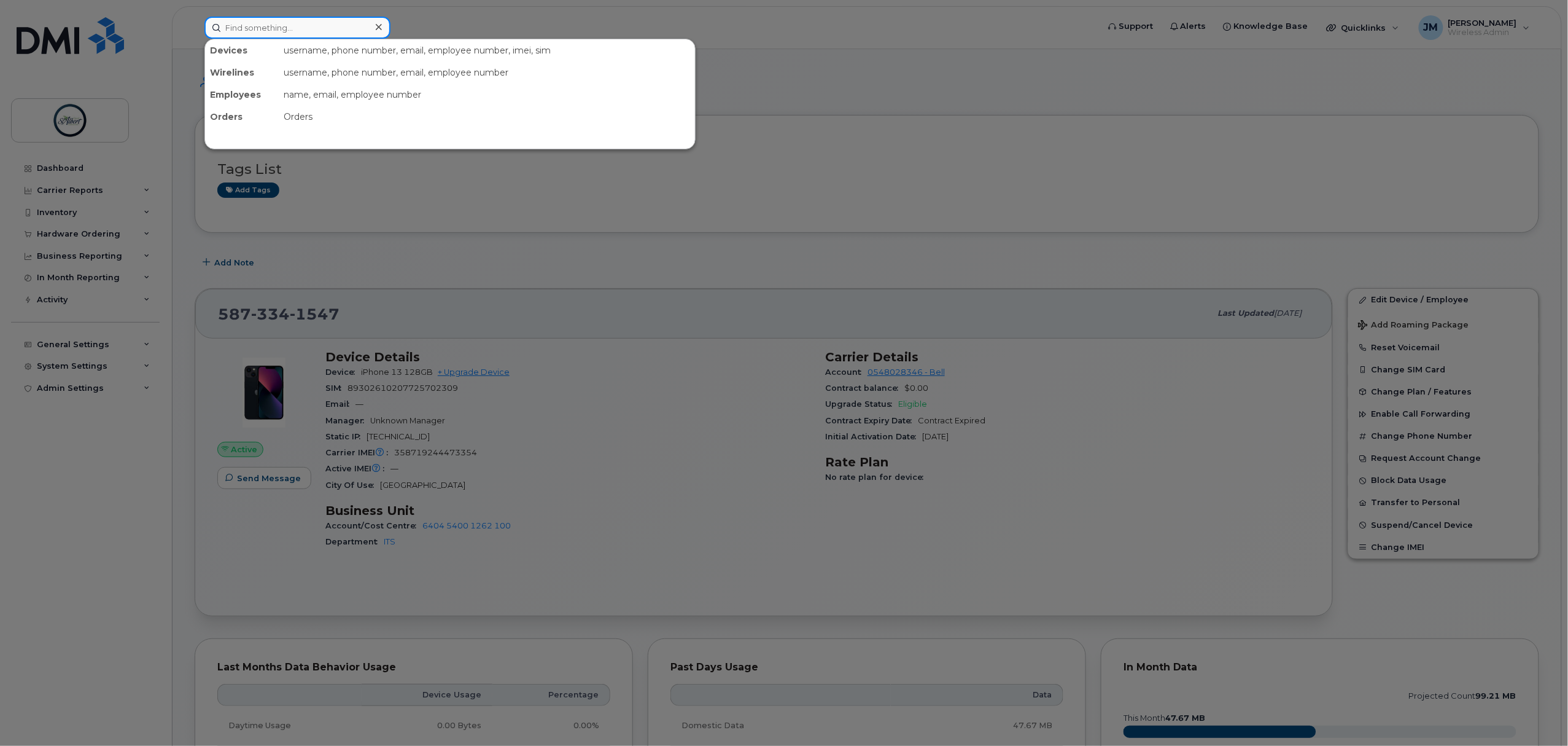
click at [300, 18] on input at bounding box center [297, 27] width 186 height 22
type input "site5"
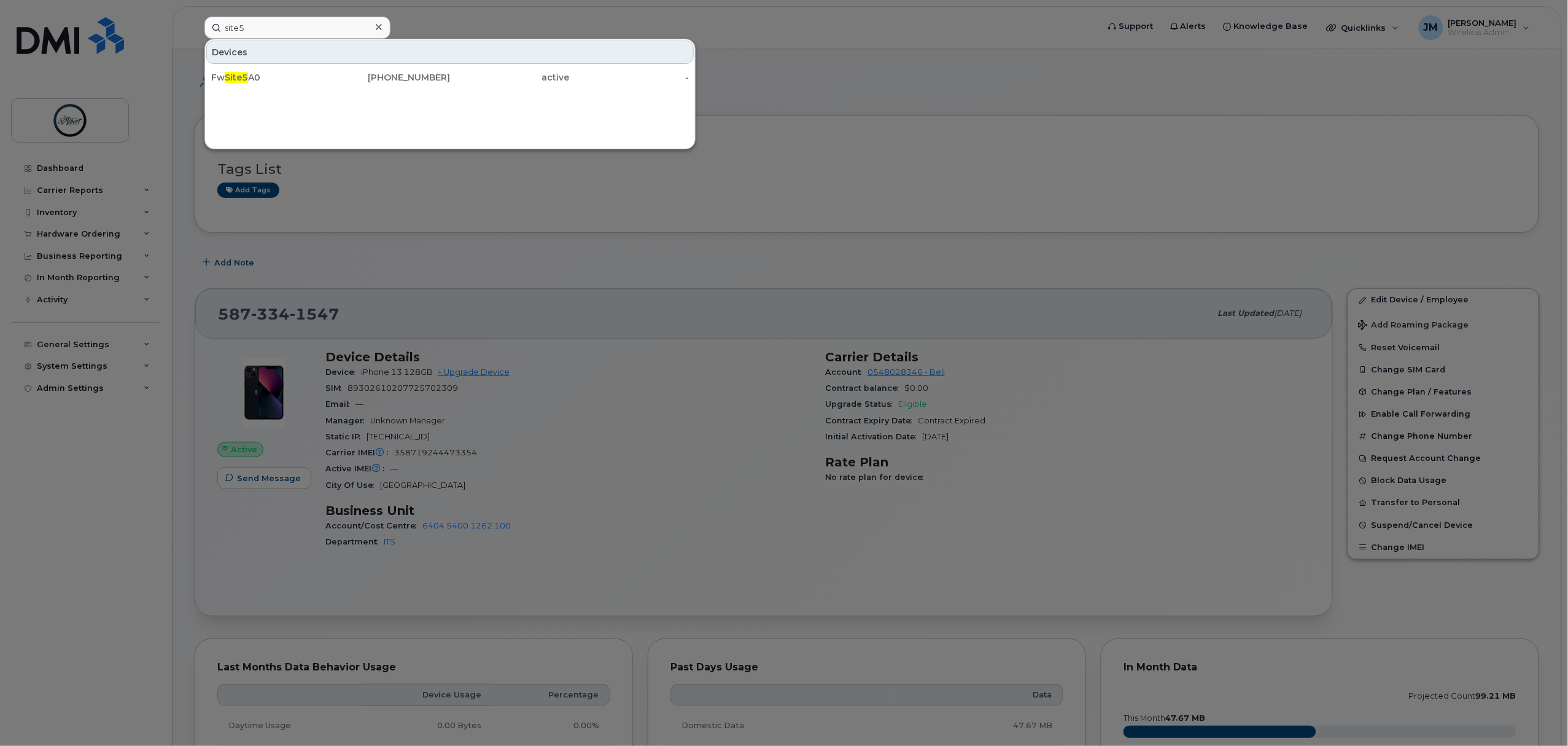
click at [328, 82] on div "Fw Site5 A0" at bounding box center [271, 77] width 119 height 12
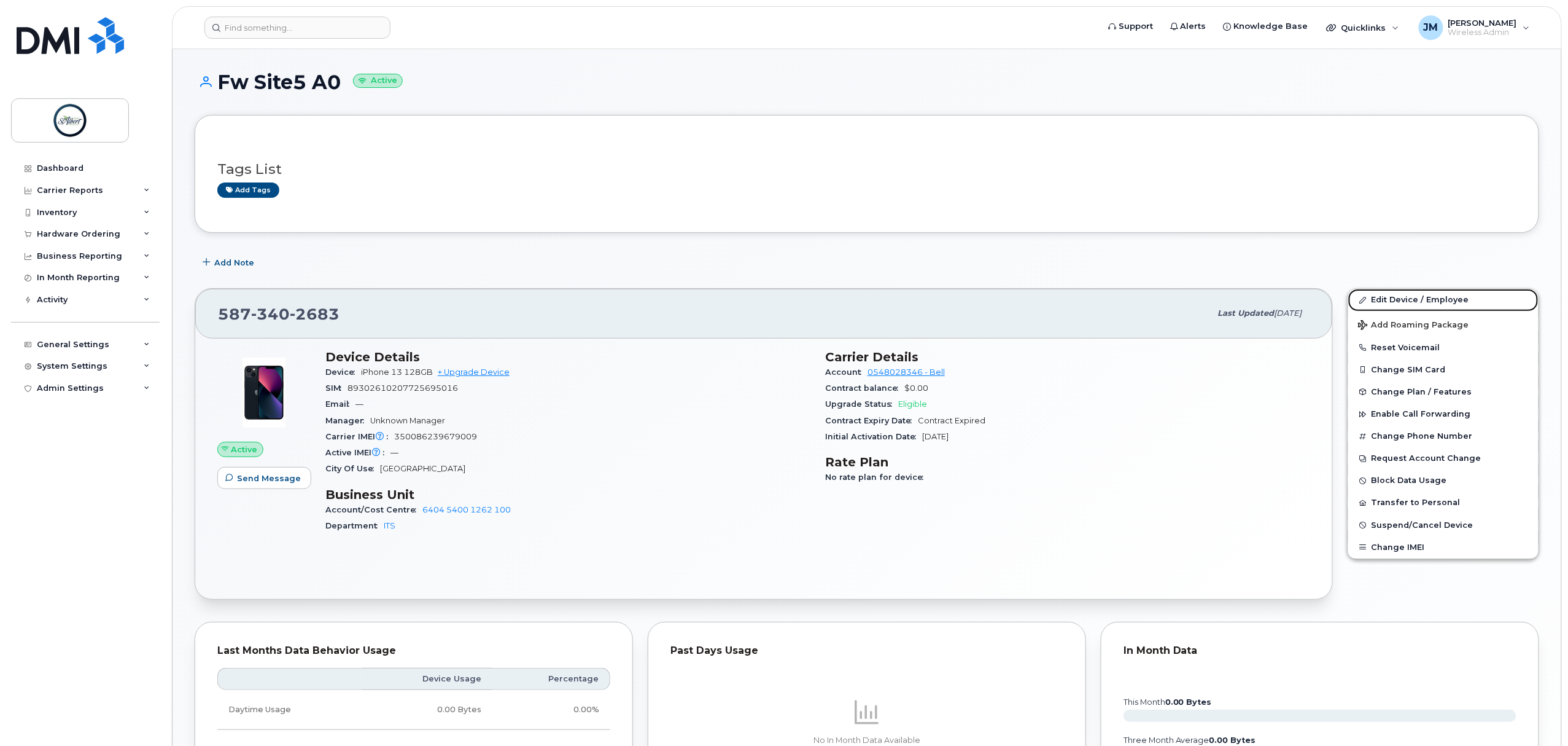
click at [1432, 299] on link "Edit Device / Employee" at bounding box center [1444, 300] width 191 height 22
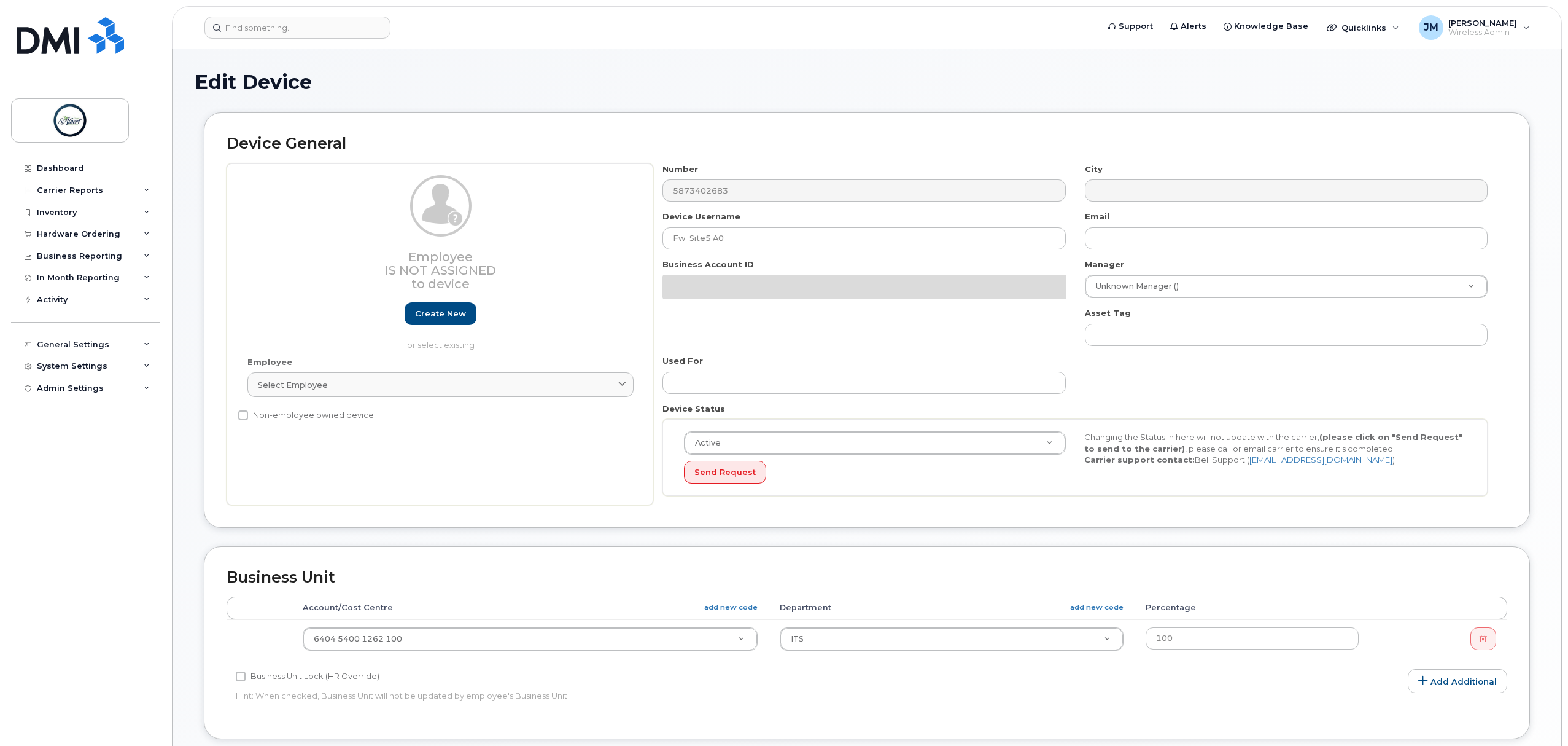
select select "10875415"
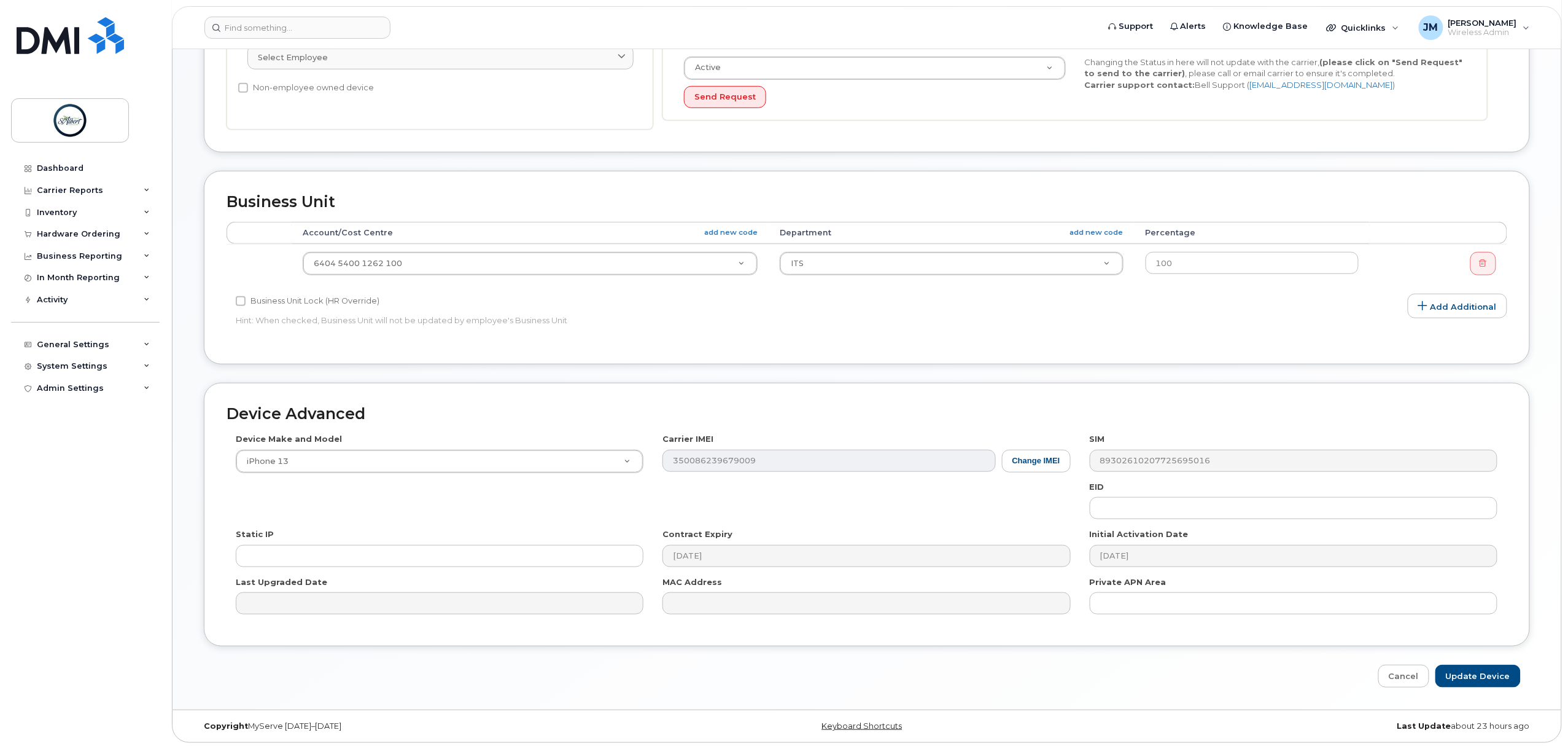
scroll to position [335, 0]
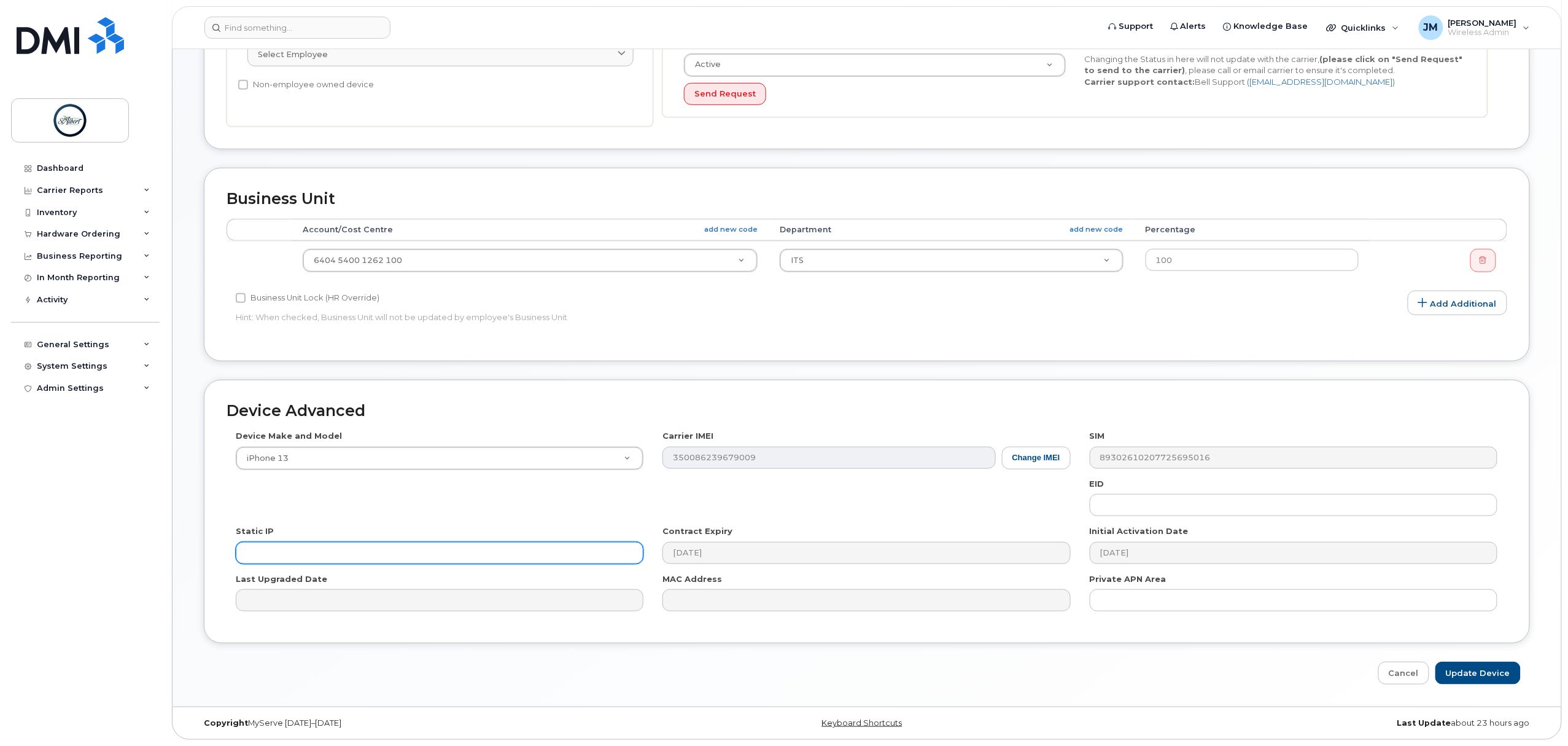
click at [322, 556] on input "text" at bounding box center [439, 553] width 408 height 22
paste input "174.90.250.214"
type input "174.90.250.214"
click at [1479, 671] on input "Update Device" at bounding box center [1478, 673] width 85 height 23
type input "Saving..."
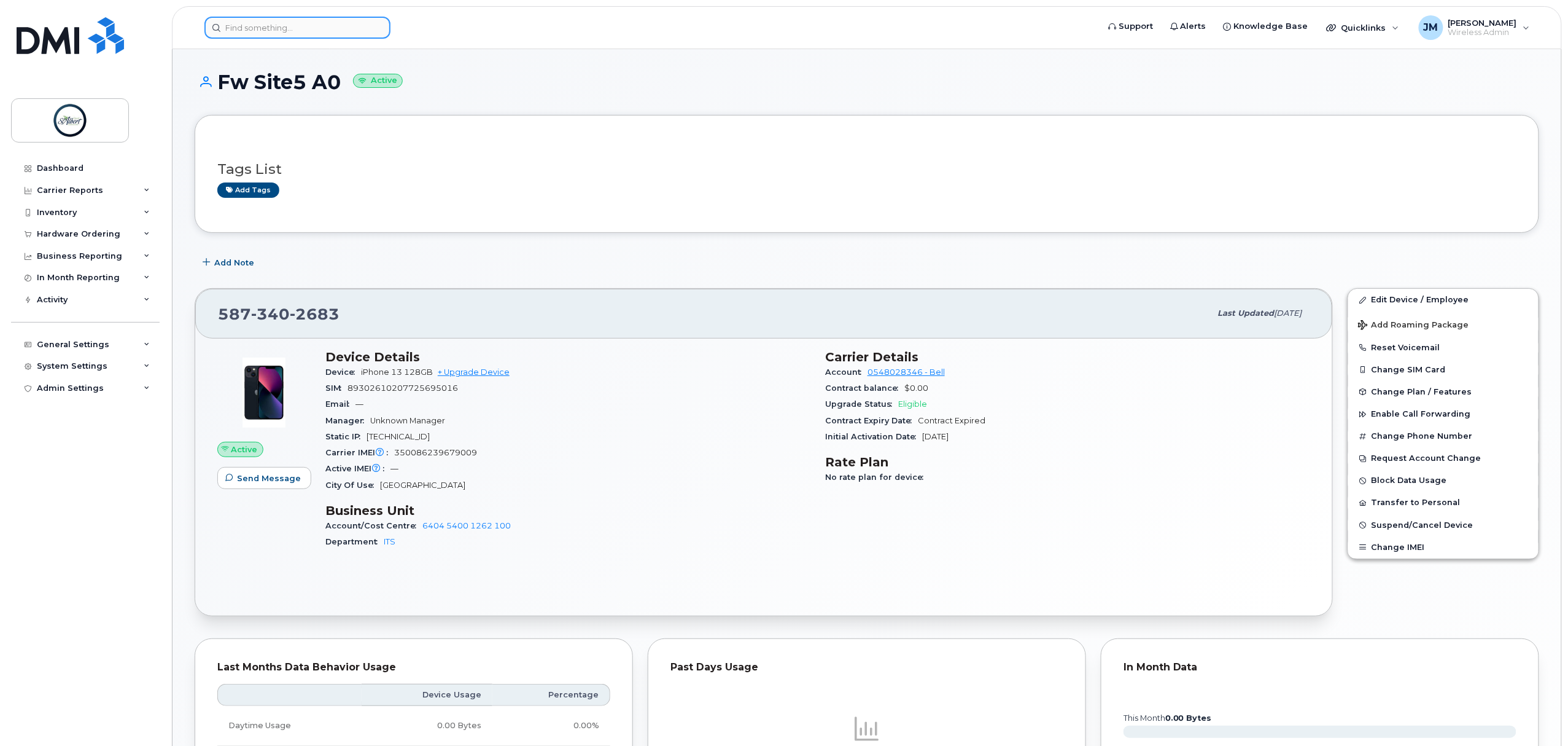
click at [282, 33] on input at bounding box center [297, 27] width 186 height 22
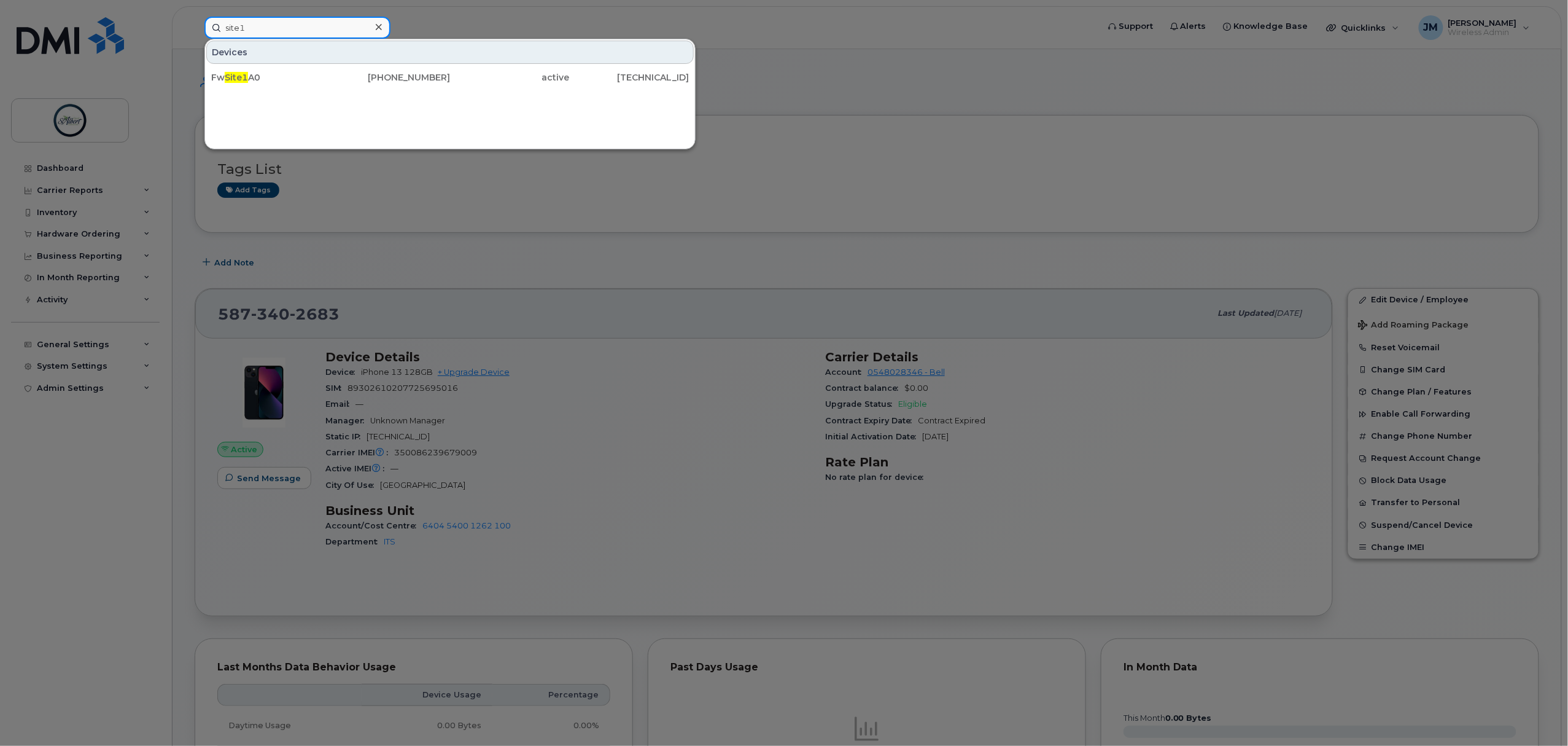
type input "site1"
click at [339, 73] on div "587-338-8272" at bounding box center [390, 77] width 119 height 12
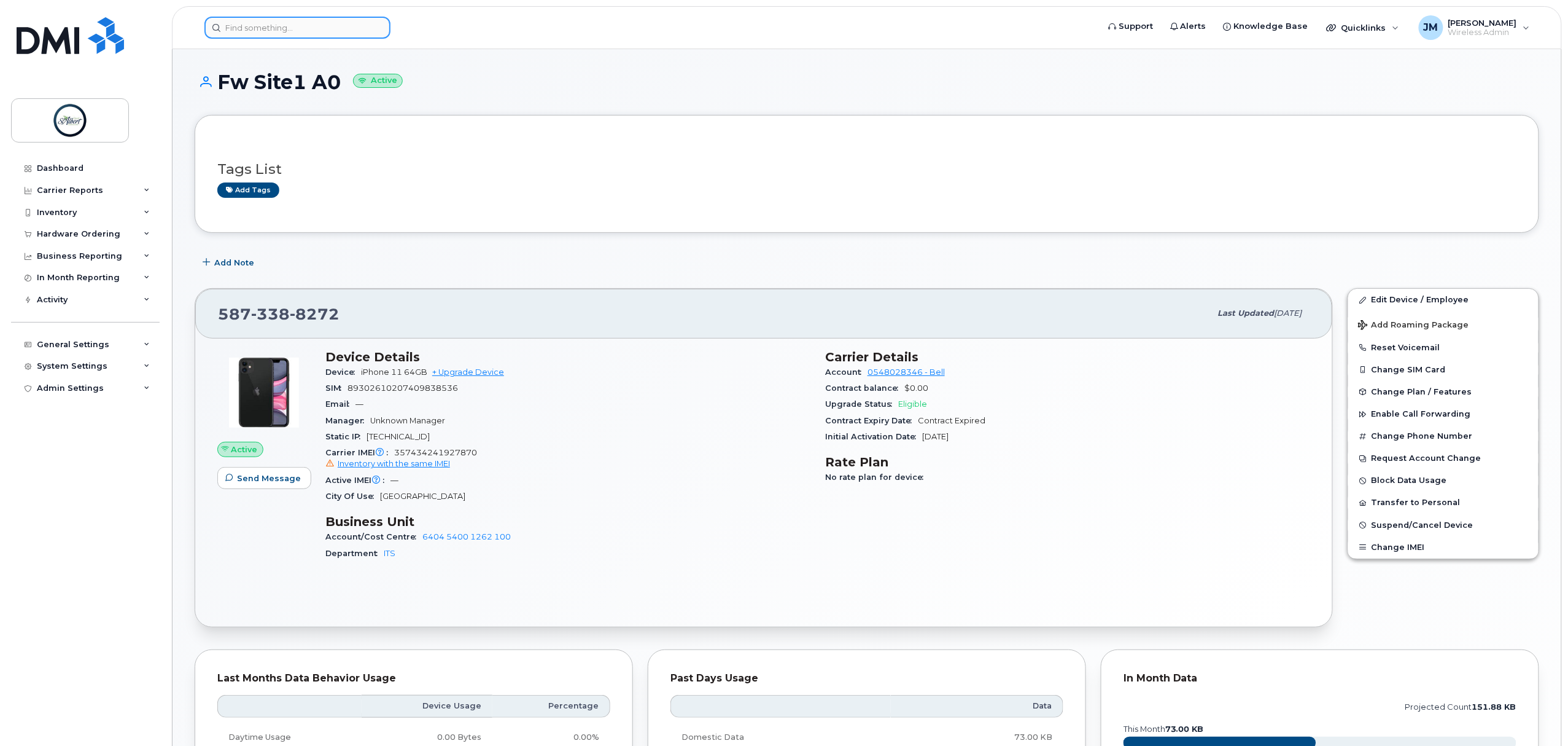
click at [276, 20] on input at bounding box center [297, 27] width 186 height 22
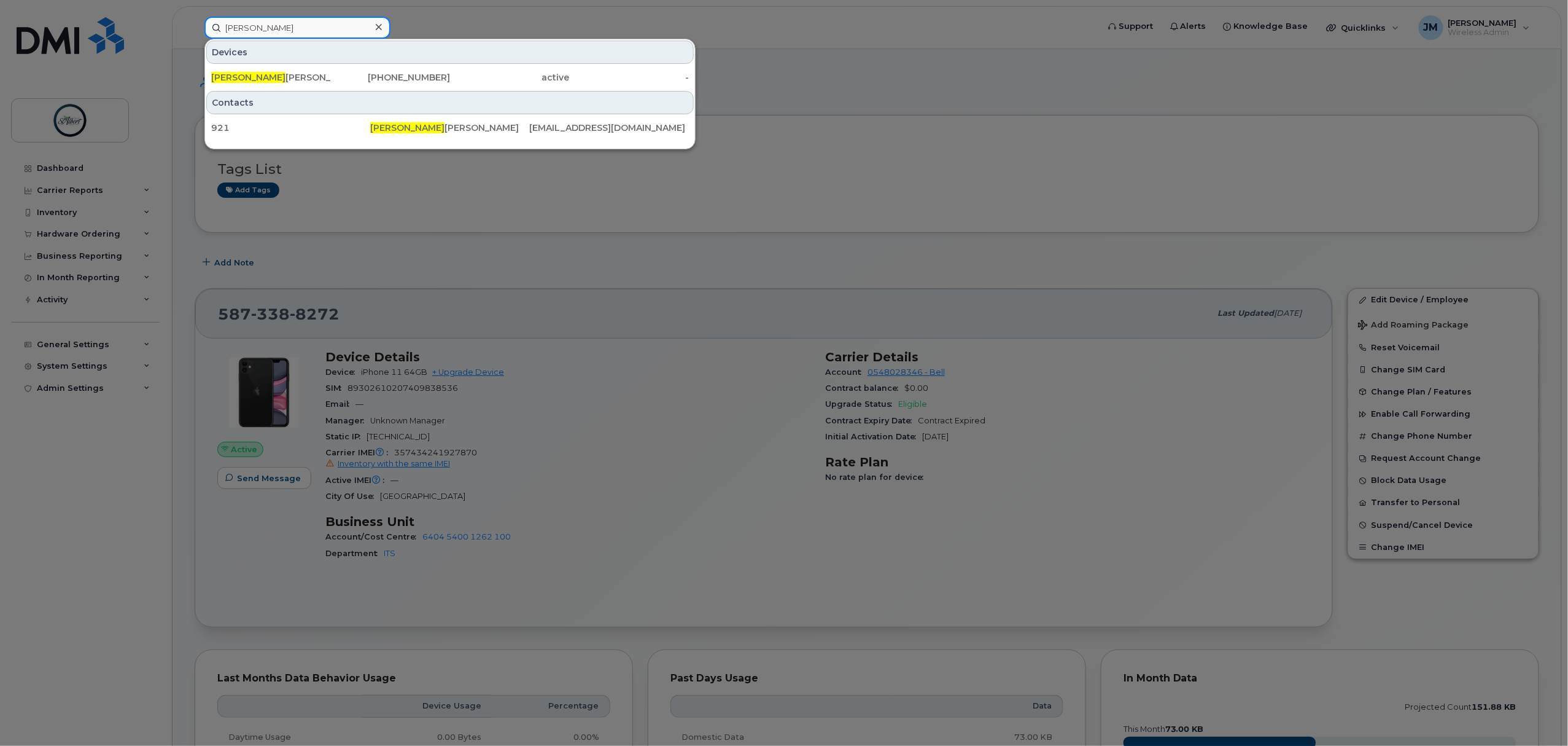
type input "[PERSON_NAME]"
click at [339, 70] on div "[PHONE_NUMBER]" at bounding box center [390, 77] width 119 height 22
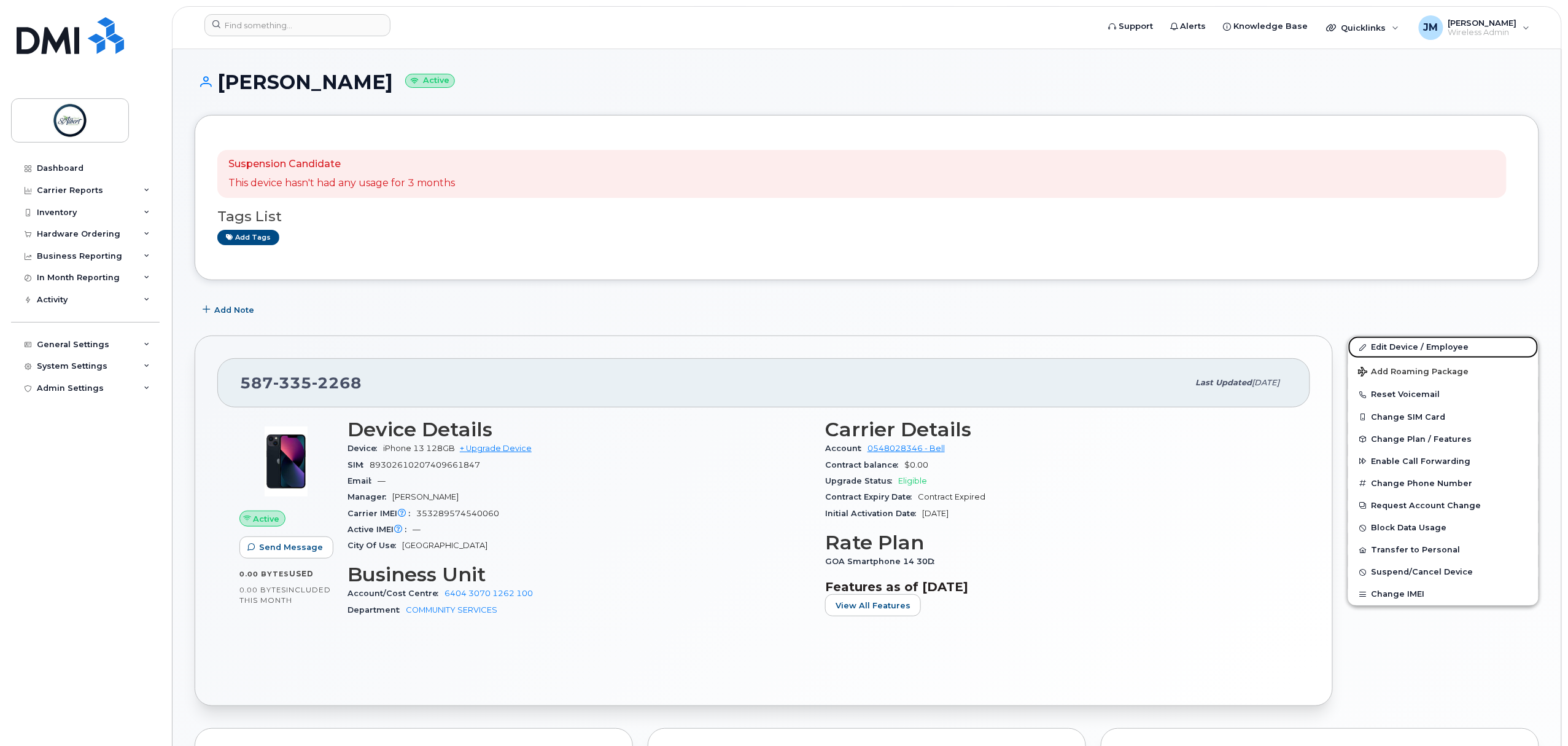
click at [1405, 341] on link "Edit Device / Employee" at bounding box center [1444, 346] width 191 height 22
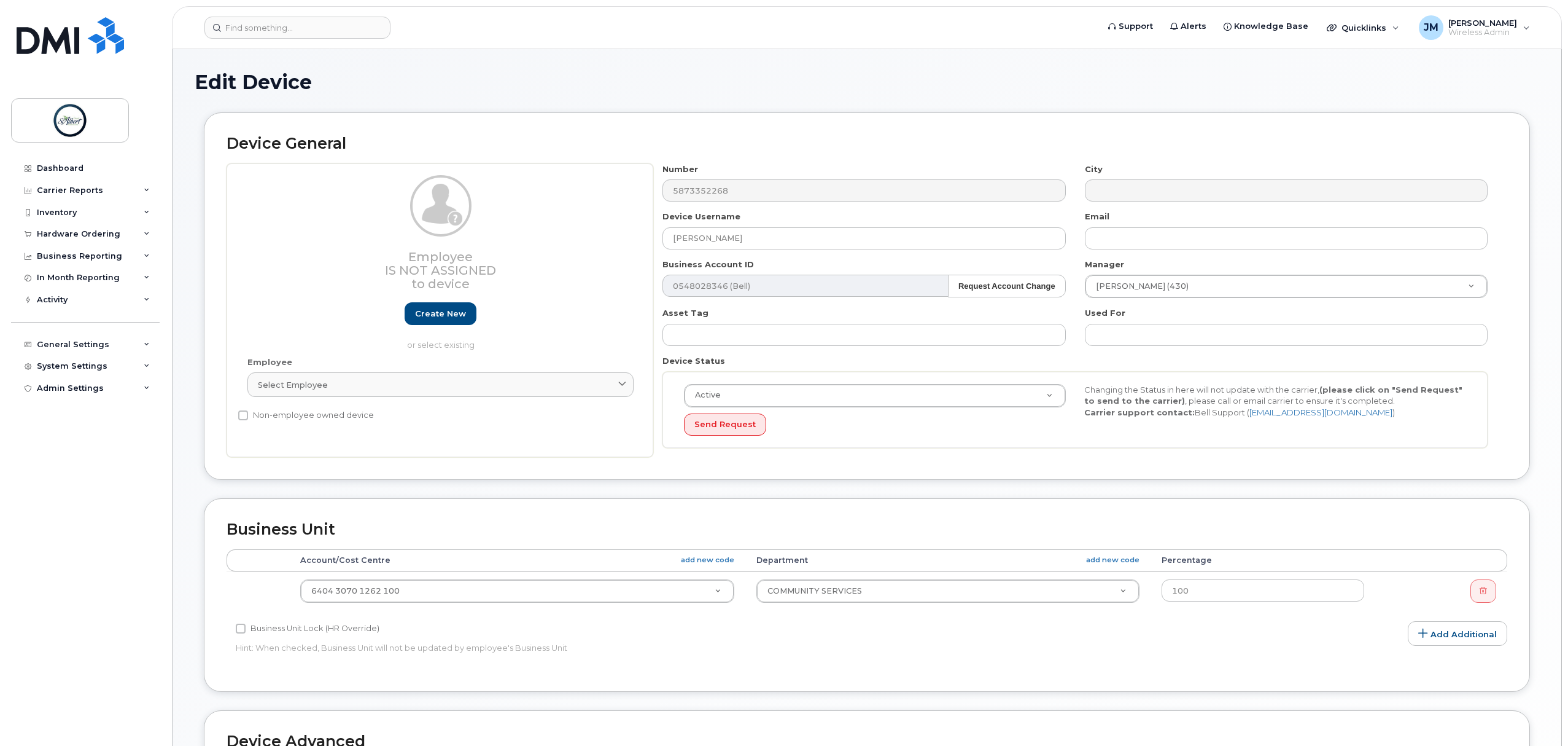
select select "16681686"
drag, startPoint x: 773, startPoint y: 246, endPoint x: 606, endPoint y: 229, distance: 167.9
click at [606, 229] on div "Employee Is not assigned to device Create new or select existing Employee Selec…" at bounding box center [867, 310] width 1281 height 294
type input "[PERSON_NAME]"
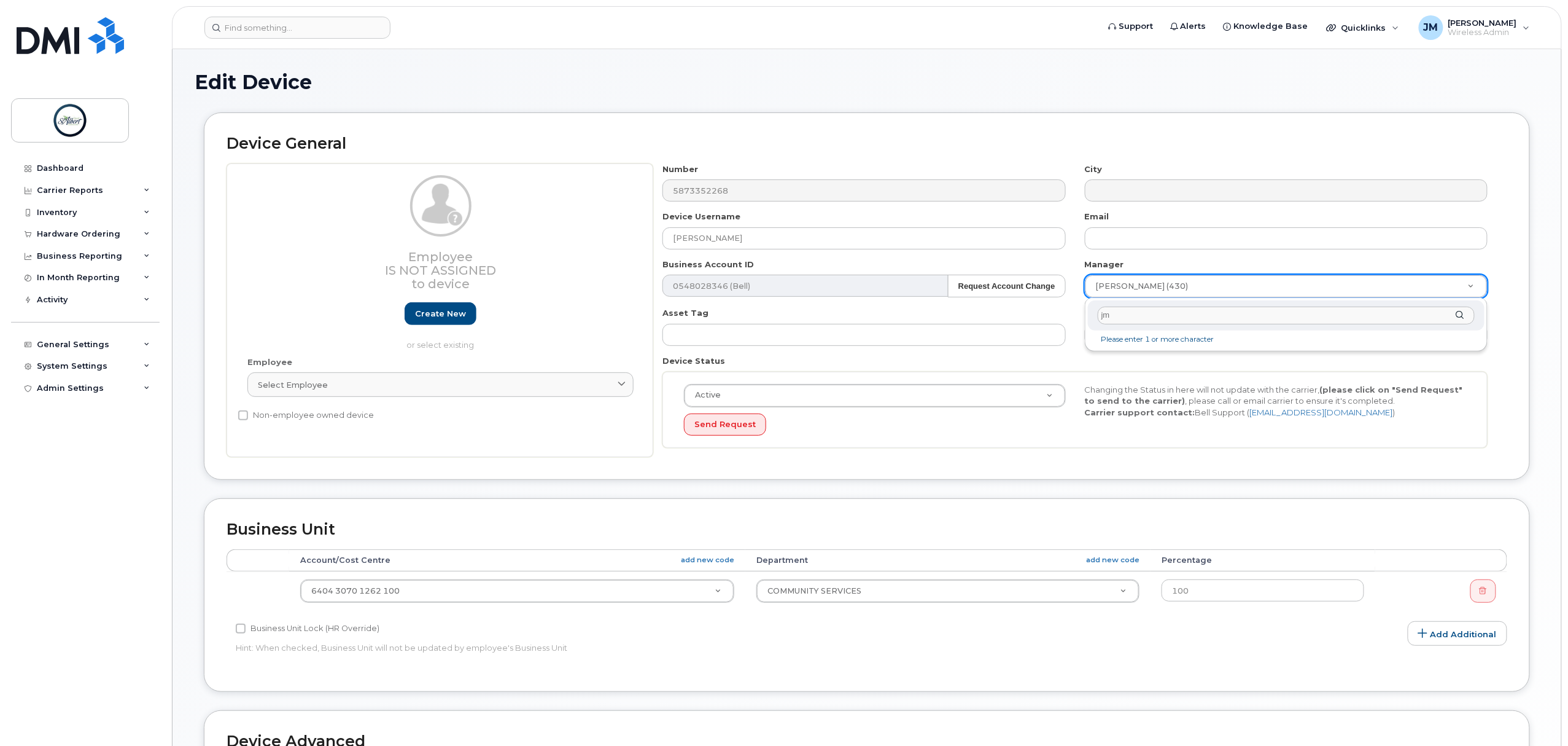
type input "j"
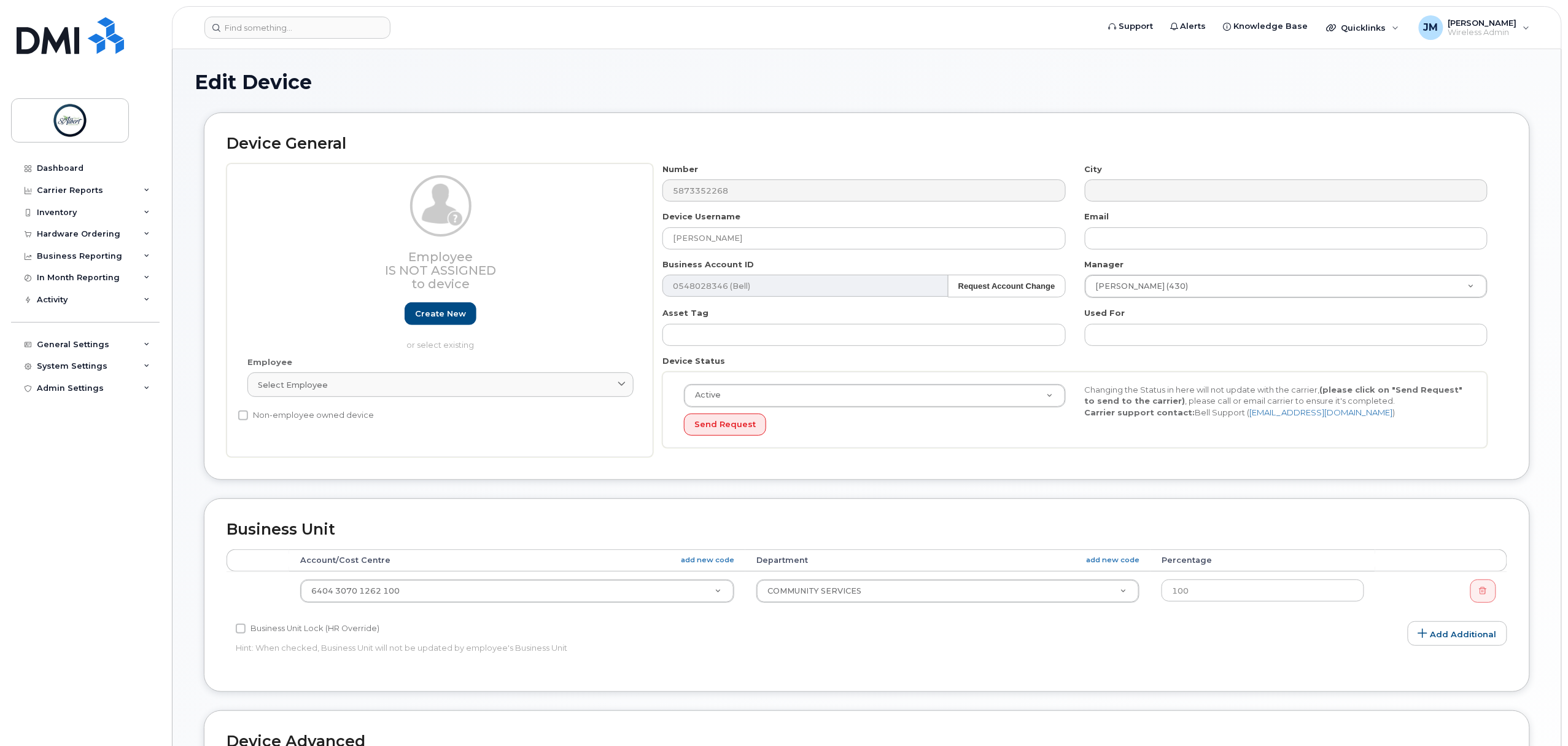
click at [1222, 297] on div "Jennifer Becker (430)" at bounding box center [1286, 286] width 403 height 24
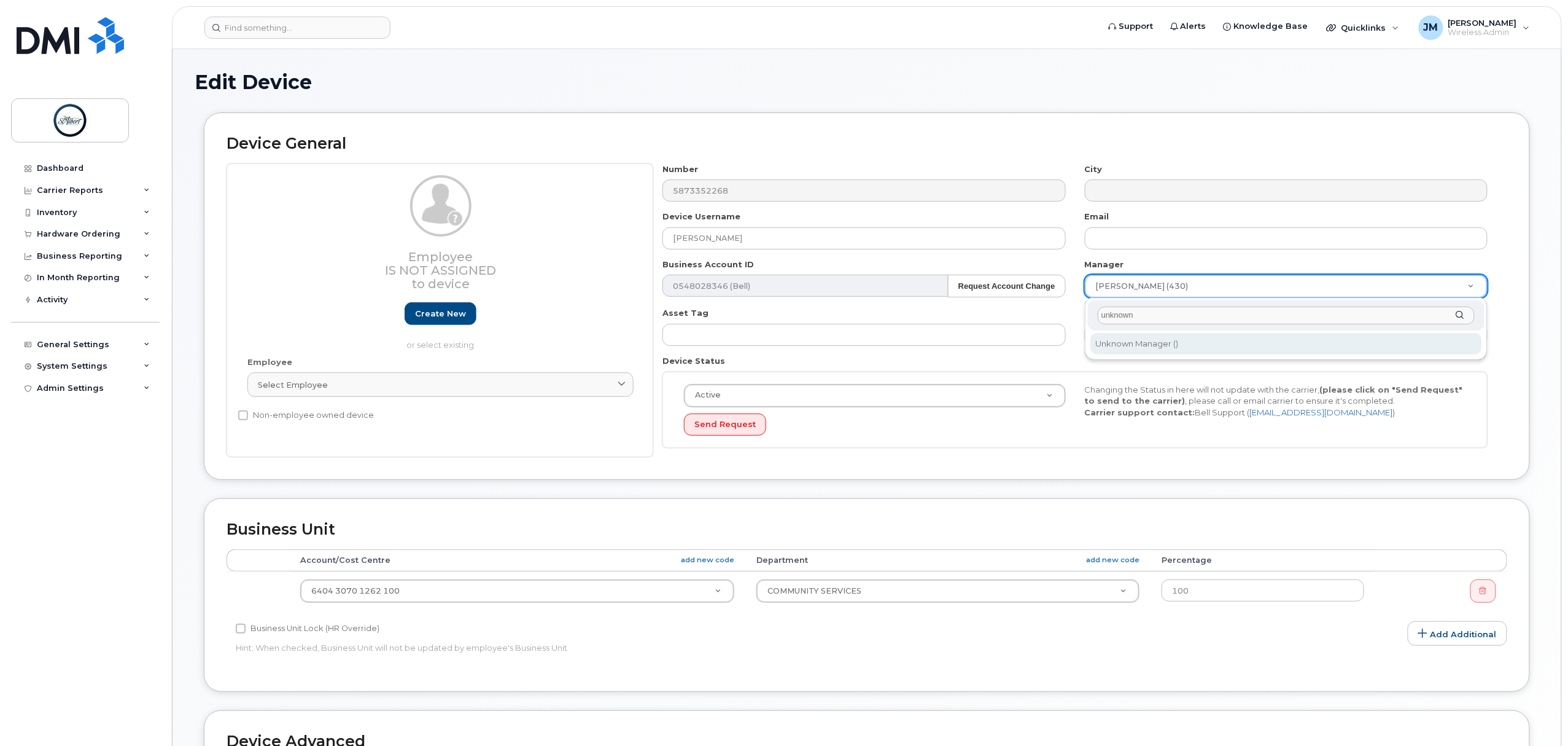
type input "unknown"
type input "1866316"
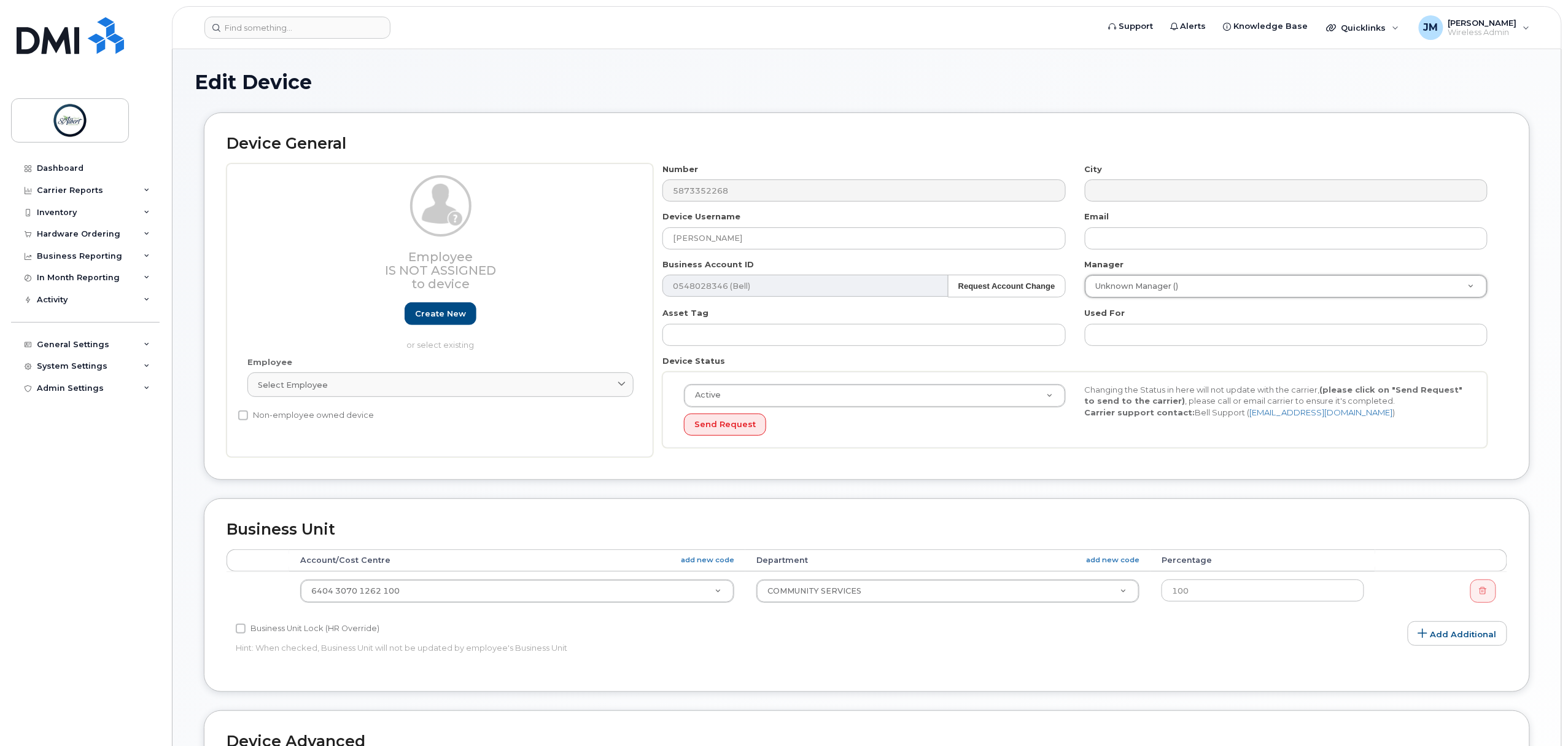
scroll to position [328, 0]
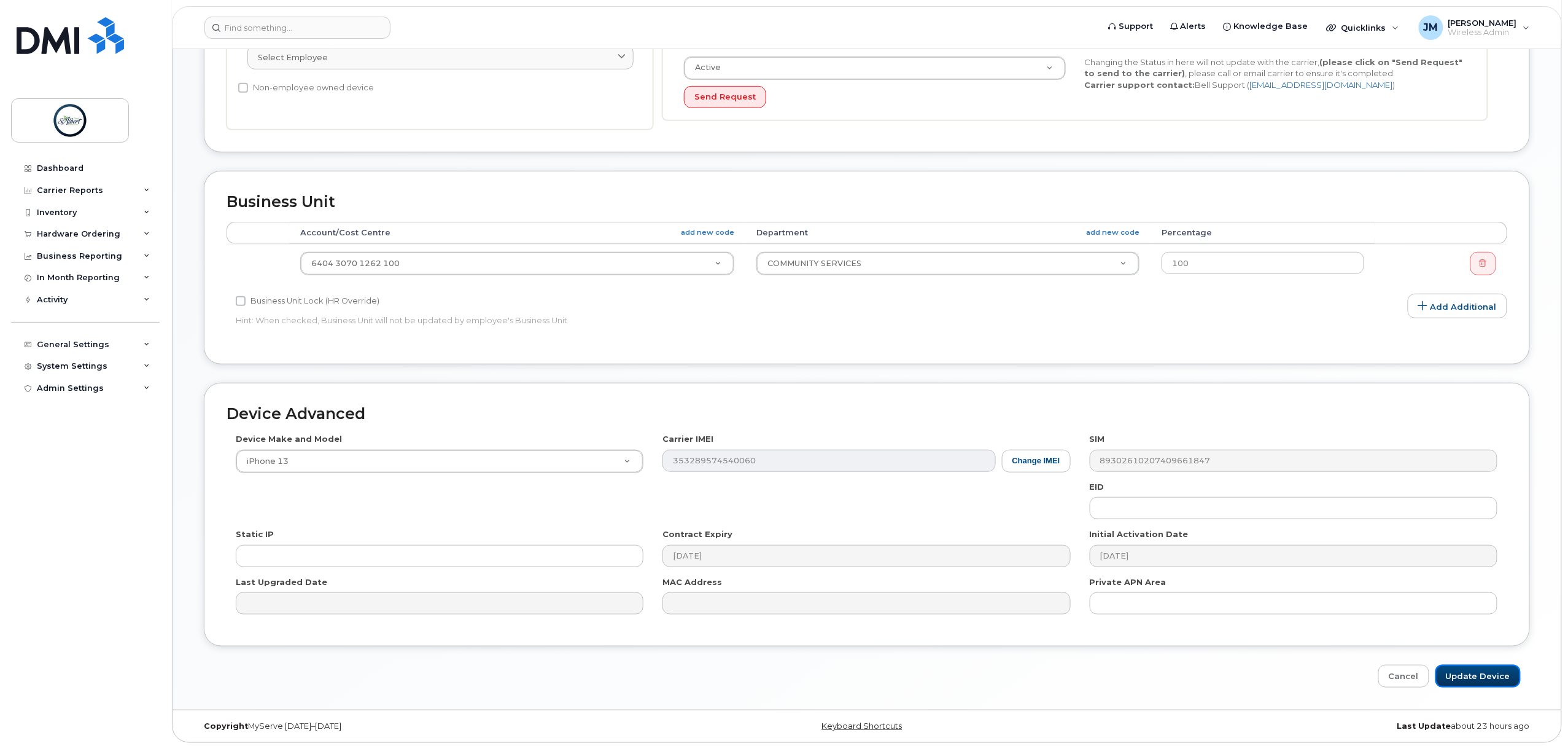
click at [1494, 677] on input "Update Device" at bounding box center [1478, 676] width 85 height 23
type input "Saving..."
